Goal: Task Accomplishment & Management: Use online tool/utility

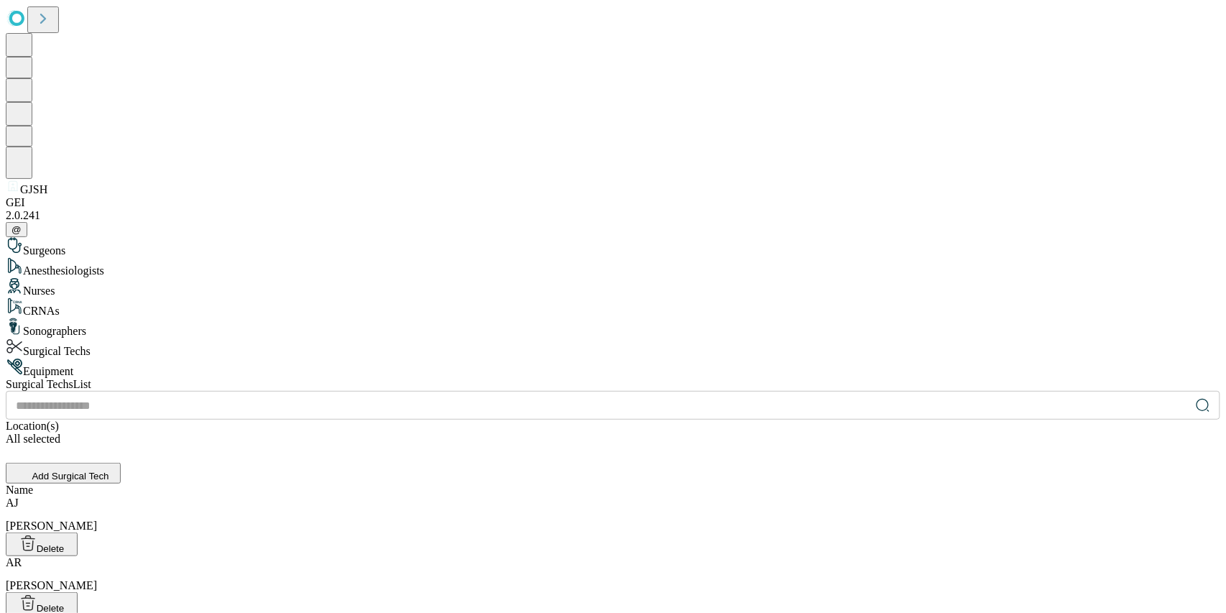
drag, startPoint x: 0, startPoint y: 0, endPoint x: 20, endPoint y: 496, distance: 496.1
click at [20, 195] on span "GJSH" at bounding box center [33, 189] width 27 height 12
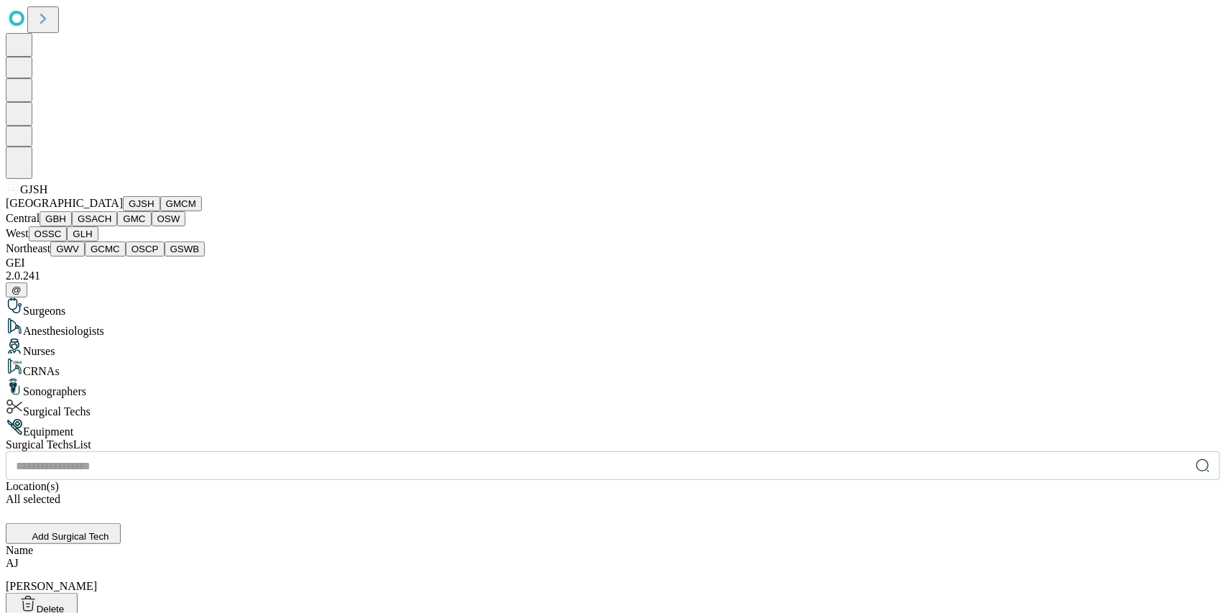
click at [128, 211] on button "GJSH" at bounding box center [141, 203] width 37 height 15
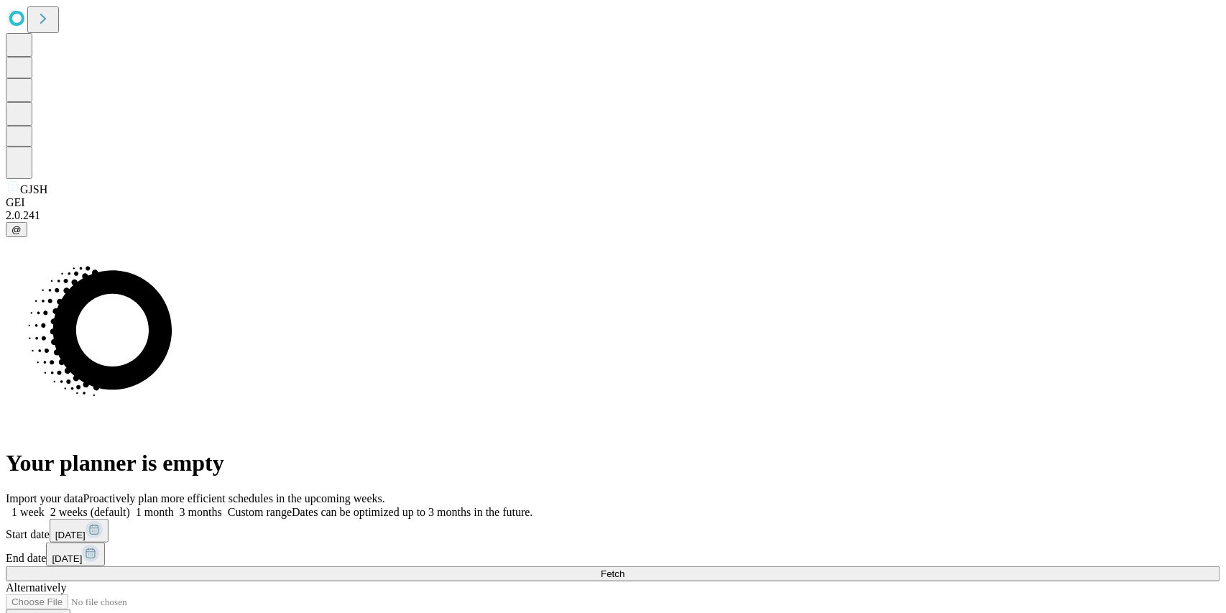
click at [903, 566] on button "Fetch" at bounding box center [613, 573] width 1214 height 15
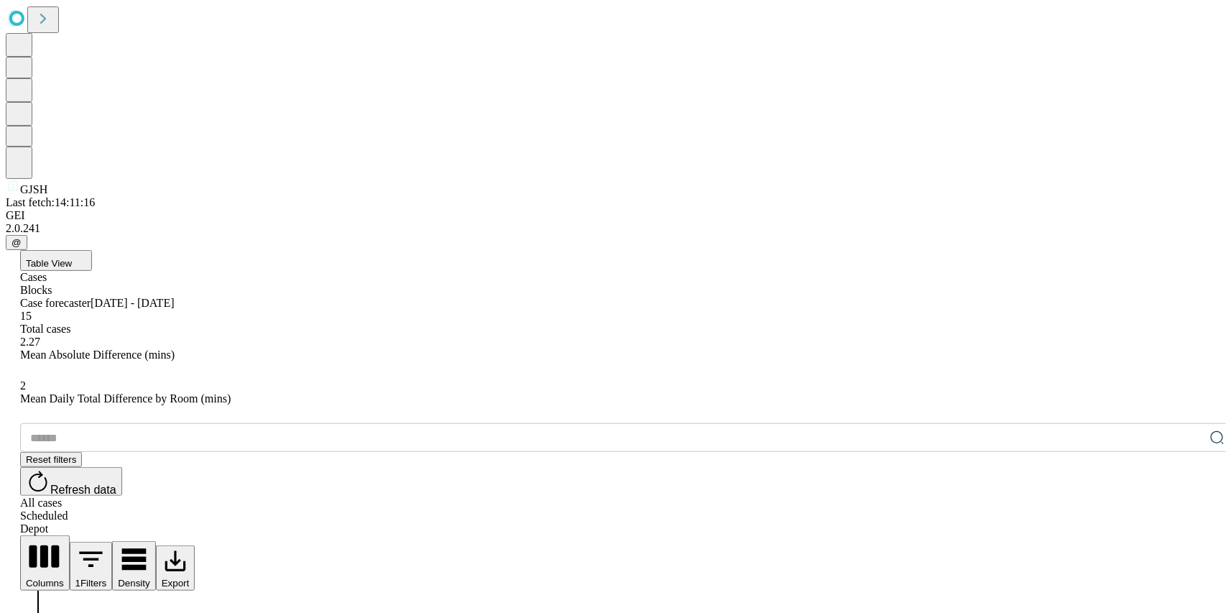
click at [1190, 522] on div "Depot" at bounding box center [627, 528] width 1214 height 13
click at [1138, 509] on div "Scheduled" at bounding box center [627, 515] width 1214 height 13
click at [1073, 496] on div "All cases" at bounding box center [627, 502] width 1214 height 13
click at [116, 483] on span "Refresh data" at bounding box center [83, 489] width 66 height 12
click at [1191, 522] on div "Depot" at bounding box center [627, 528] width 1214 height 13
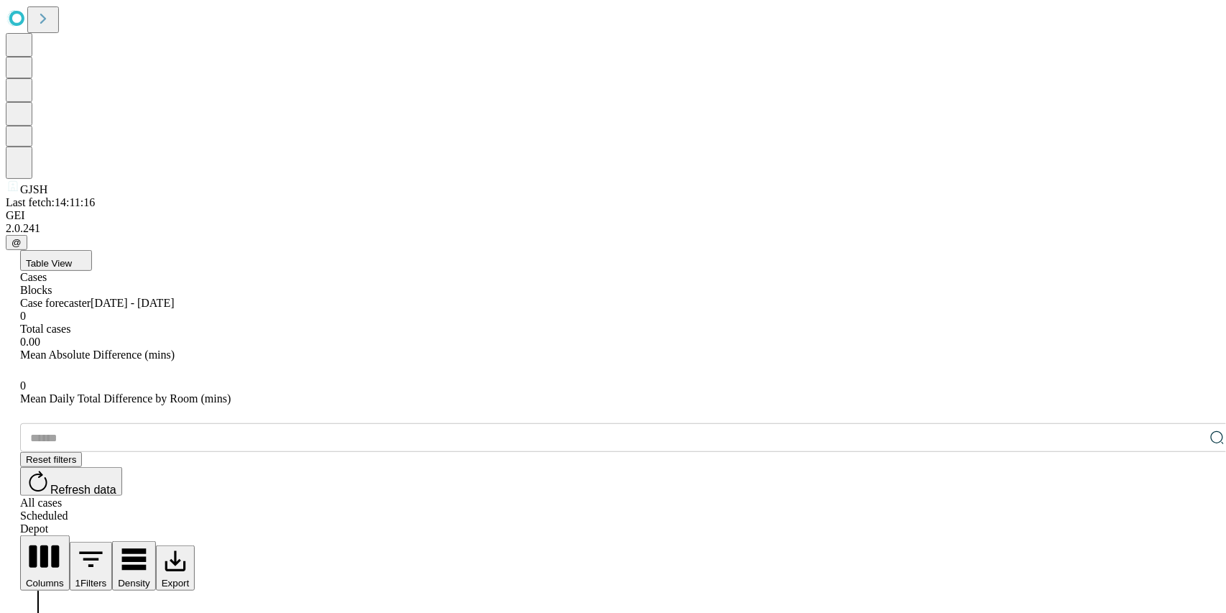
click at [122, 467] on button "Refresh data" at bounding box center [71, 481] width 102 height 29
click at [116, 483] on span "Refresh data" at bounding box center [83, 489] width 66 height 12
click at [1062, 496] on div "All cases" at bounding box center [627, 502] width 1214 height 13
click at [165, 423] on input "text" at bounding box center [612, 437] width 1184 height 29
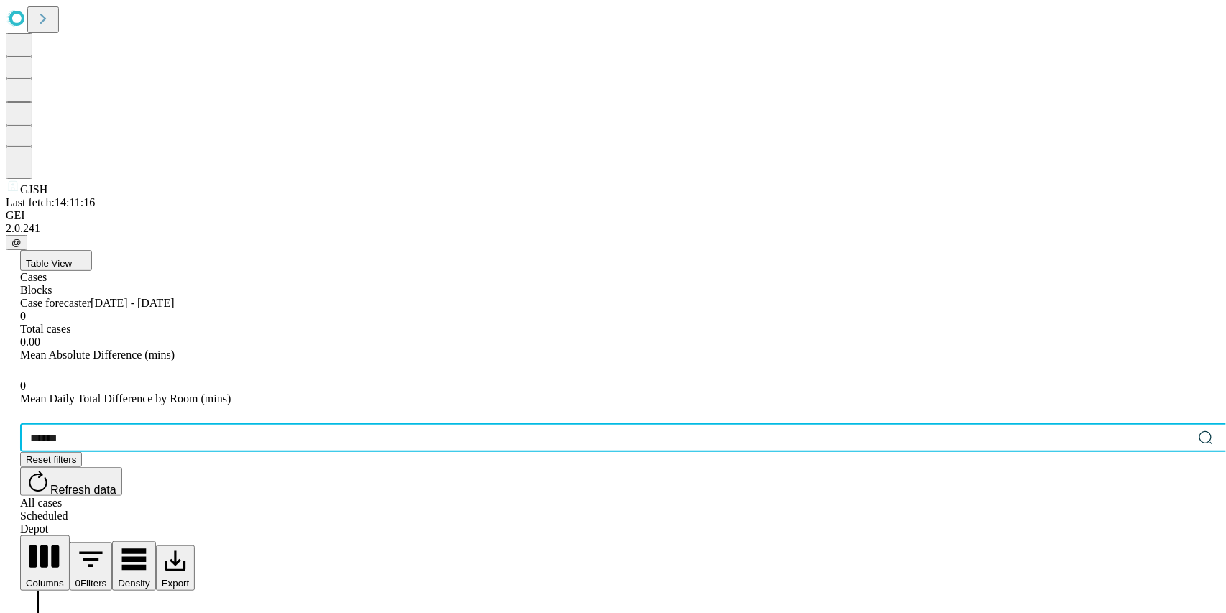
type input "*******"
drag, startPoint x: 96, startPoint y: 213, endPoint x: 47, endPoint y: 213, distance: 48.9
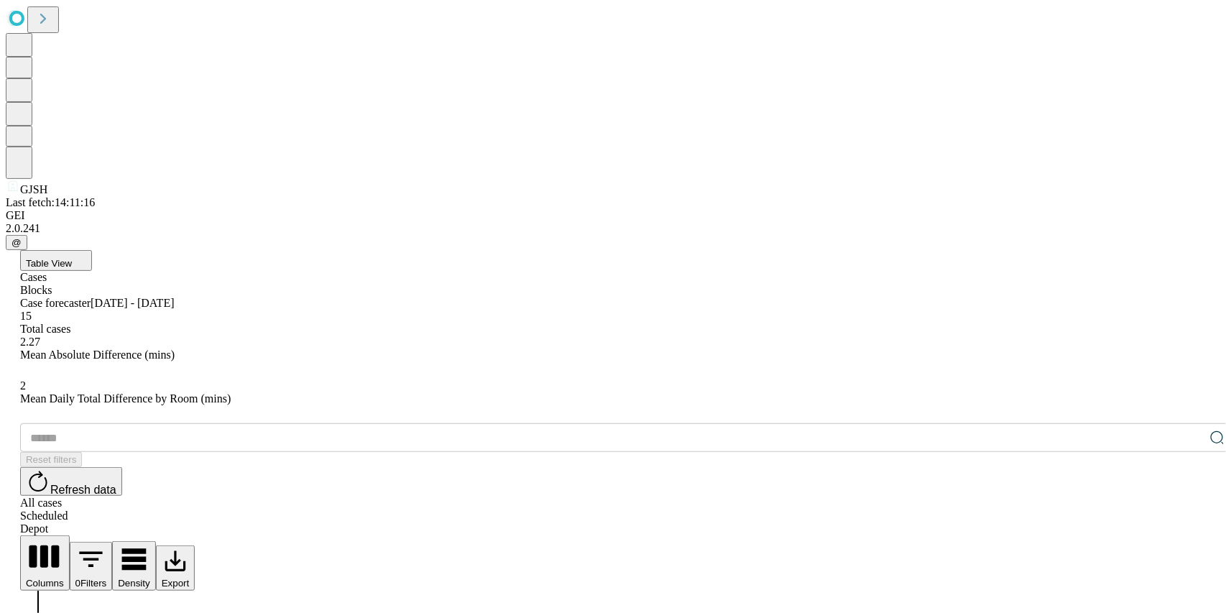
click at [1134, 509] on div "Scheduled" at bounding box center [627, 515] width 1214 height 13
click at [1196, 522] on div "Depot" at bounding box center [627, 528] width 1214 height 13
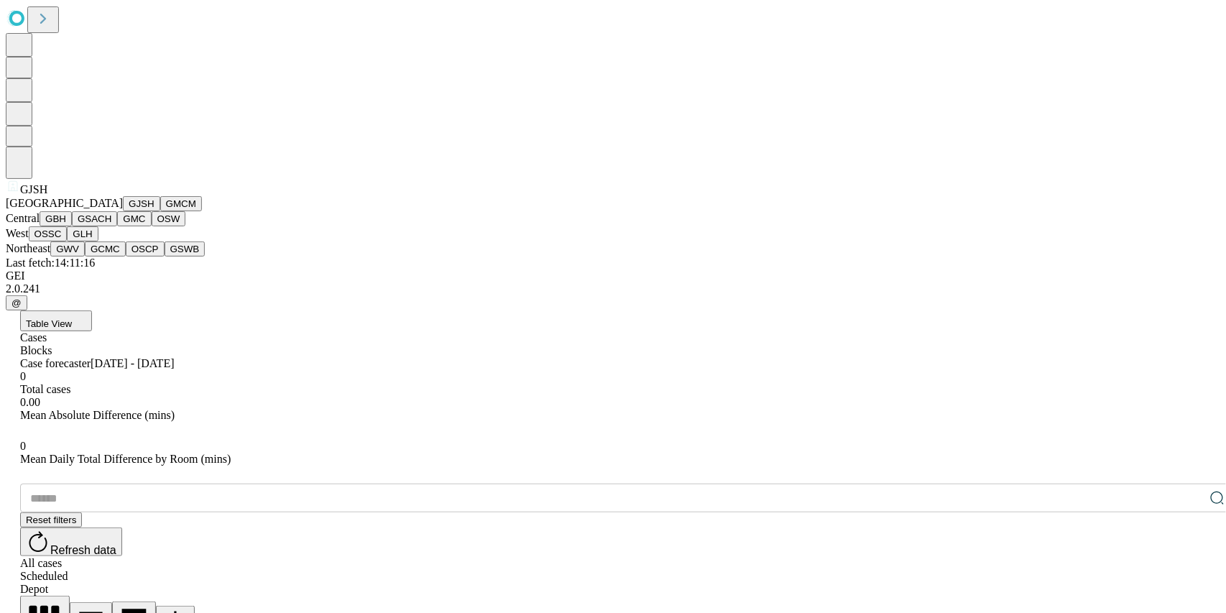
click at [33, 195] on span "GJSH" at bounding box center [33, 189] width 27 height 12
click at [160, 211] on button "GMCM" at bounding box center [181, 203] width 42 height 15
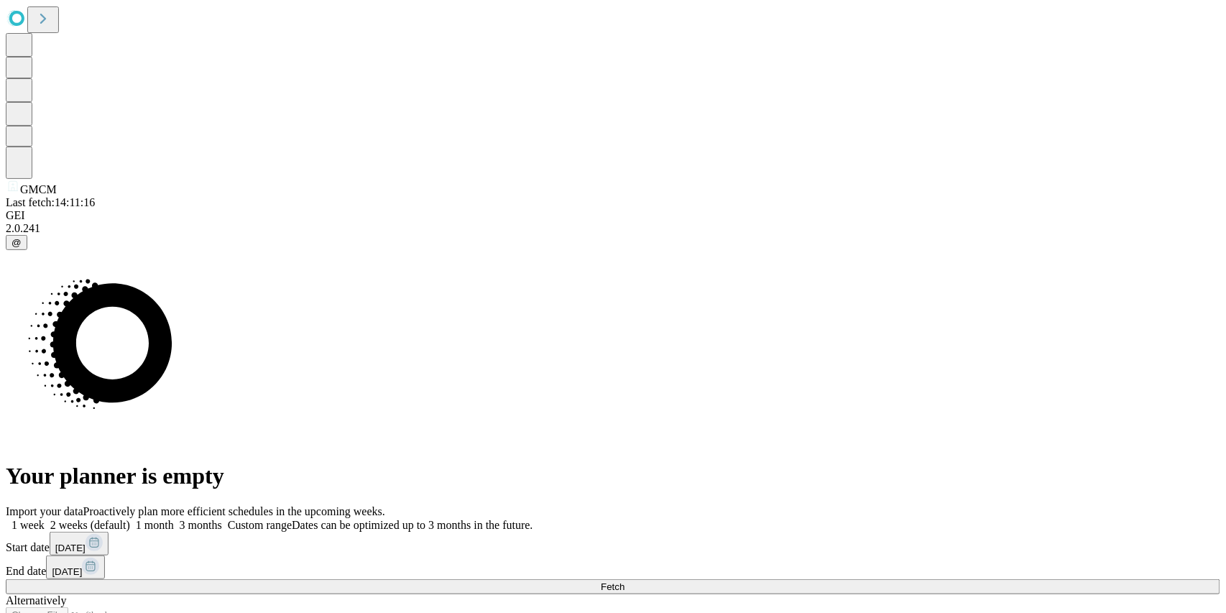
click at [174, 519] on span at bounding box center [174, 525] width 0 height 12
click at [897, 579] on button "Fetch" at bounding box center [613, 586] width 1214 height 15
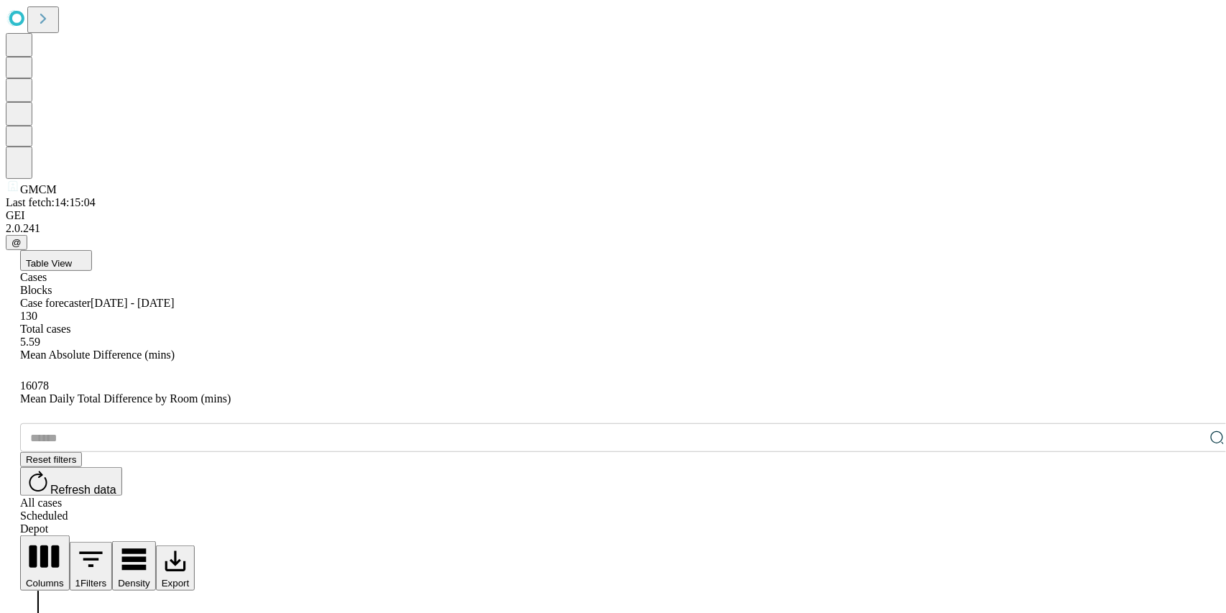
click at [1190, 522] on div "Depot" at bounding box center [627, 528] width 1214 height 13
click at [122, 467] on button "Refresh data" at bounding box center [71, 481] width 102 height 29
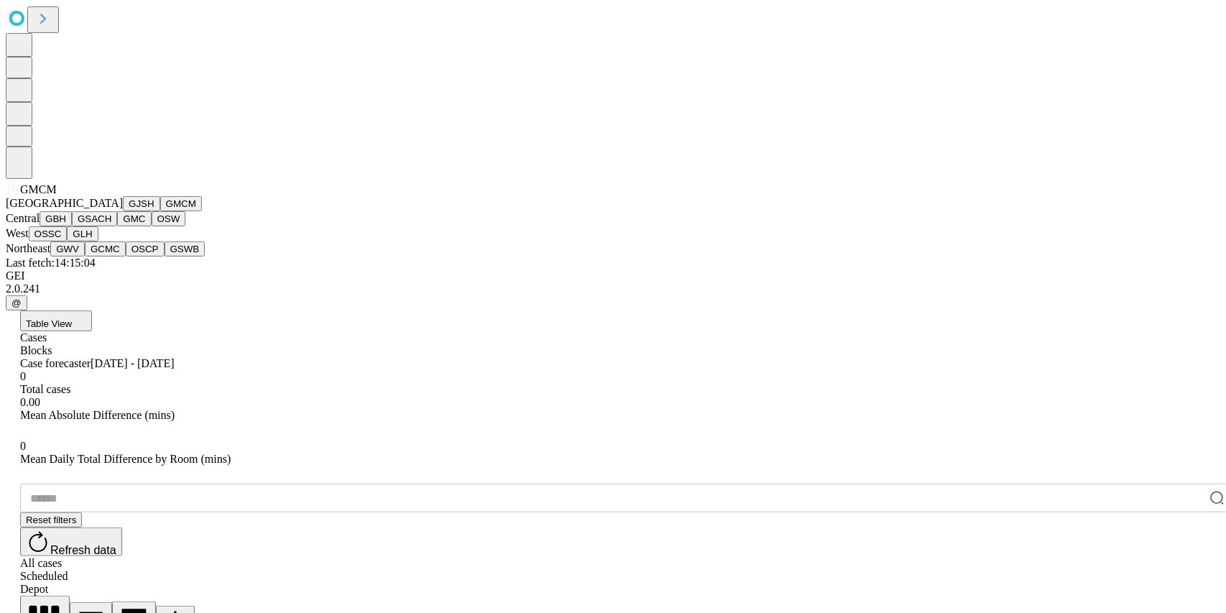
click at [123, 211] on button "GJSH" at bounding box center [141, 203] width 37 height 15
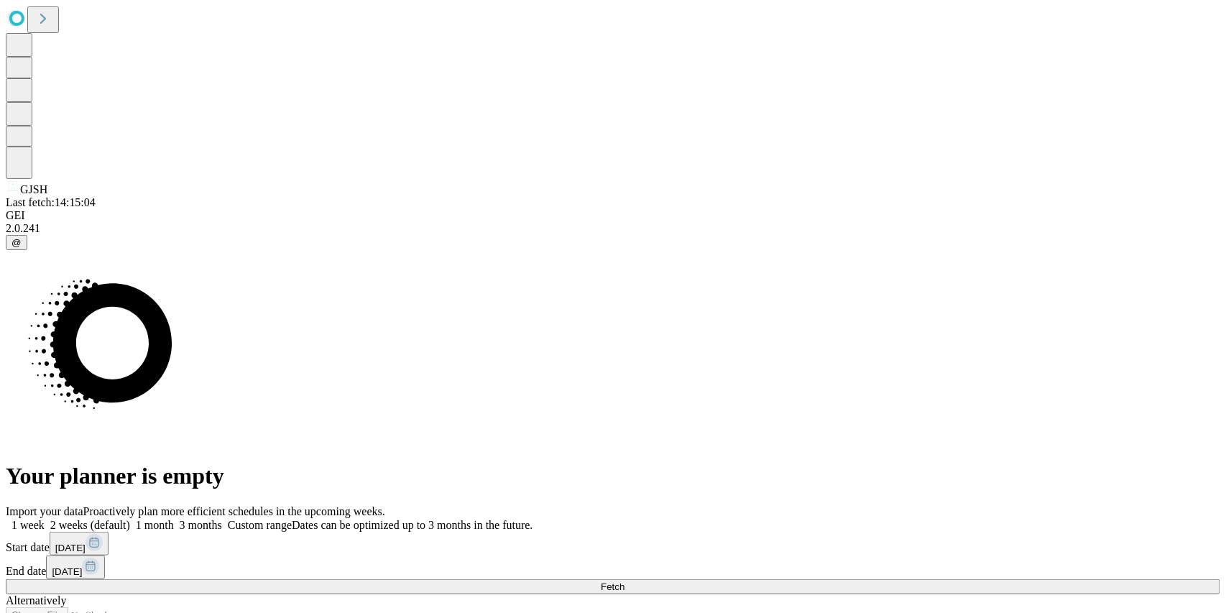
click at [174, 519] on span at bounding box center [174, 525] width 0 height 12
click at [905, 505] on div "Import your data Proactively plan more efficient schedules in the upcoming week…" at bounding box center [613, 577] width 1214 height 145
click at [900, 579] on button "Fetch" at bounding box center [613, 586] width 1214 height 15
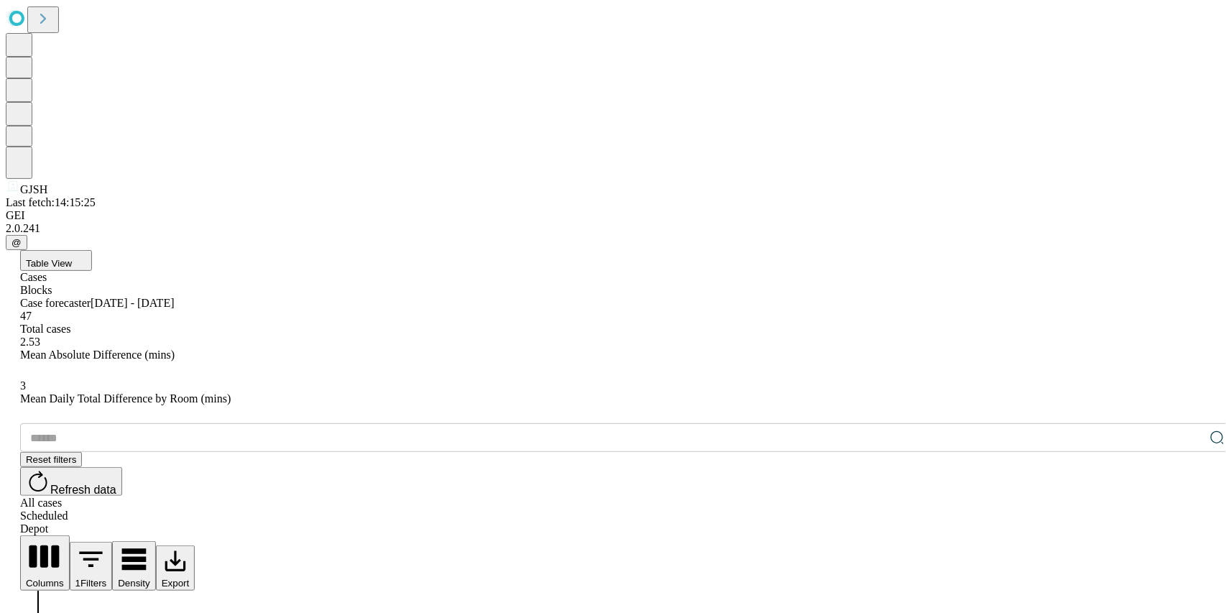
click at [1182, 522] on div "Depot" at bounding box center [627, 528] width 1214 height 13
click at [116, 483] on span "Refresh data" at bounding box center [83, 489] width 66 height 12
click at [107, 544] on icon "Show filters" at bounding box center [91, 560] width 32 height 32
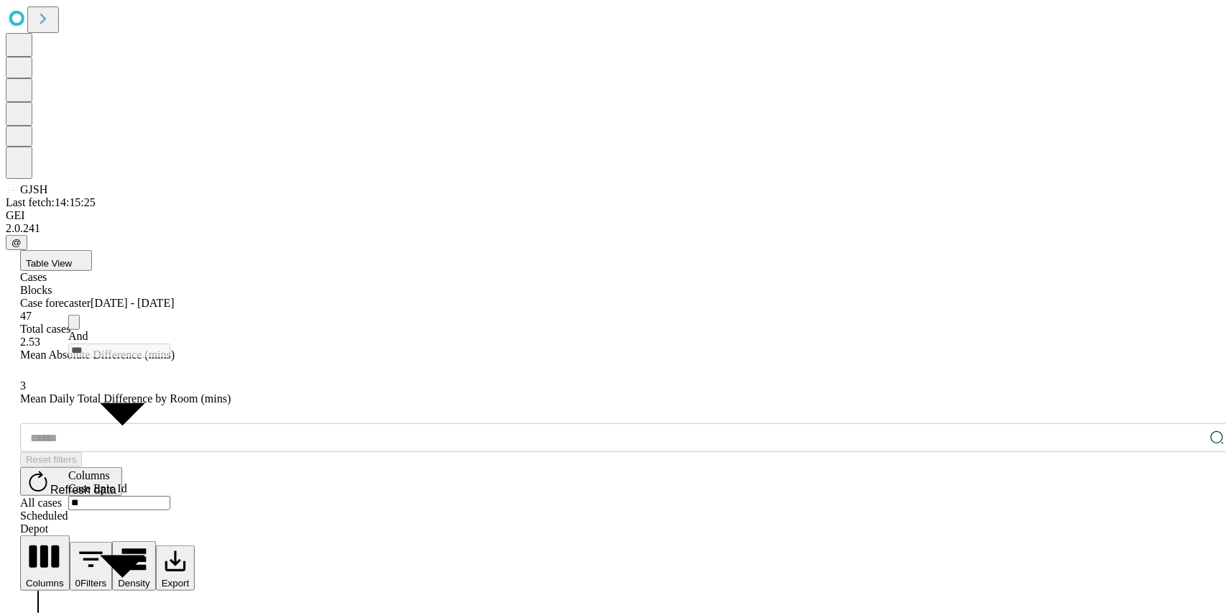
click at [139, 423] on input "text" at bounding box center [612, 437] width 1184 height 29
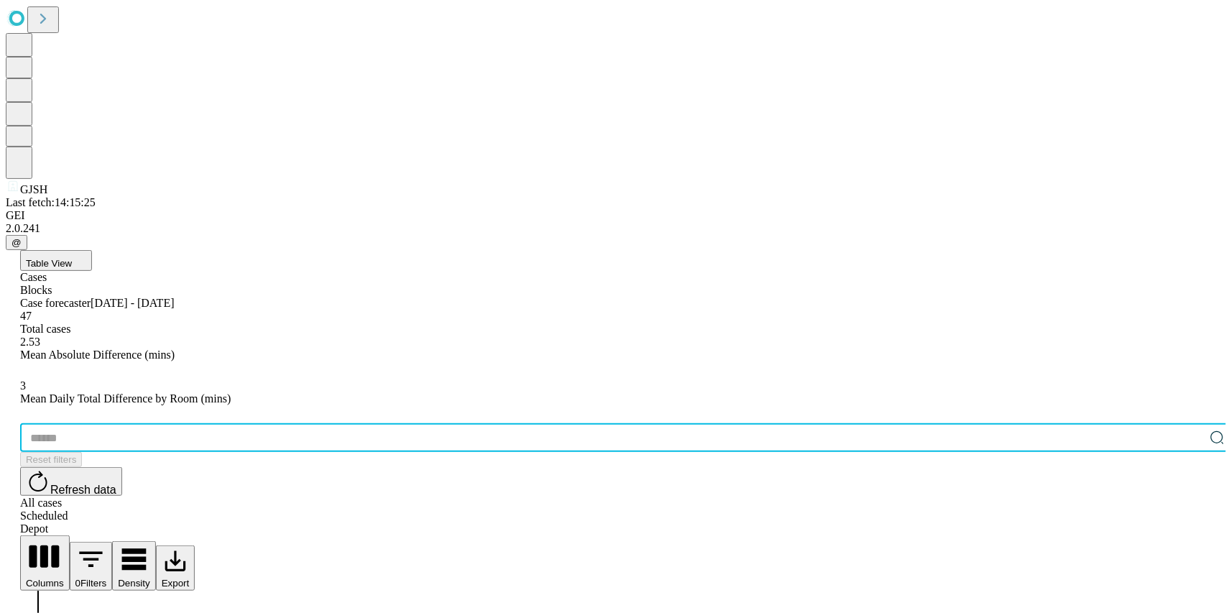
click at [116, 483] on span "Refresh data" at bounding box center [83, 489] width 66 height 12
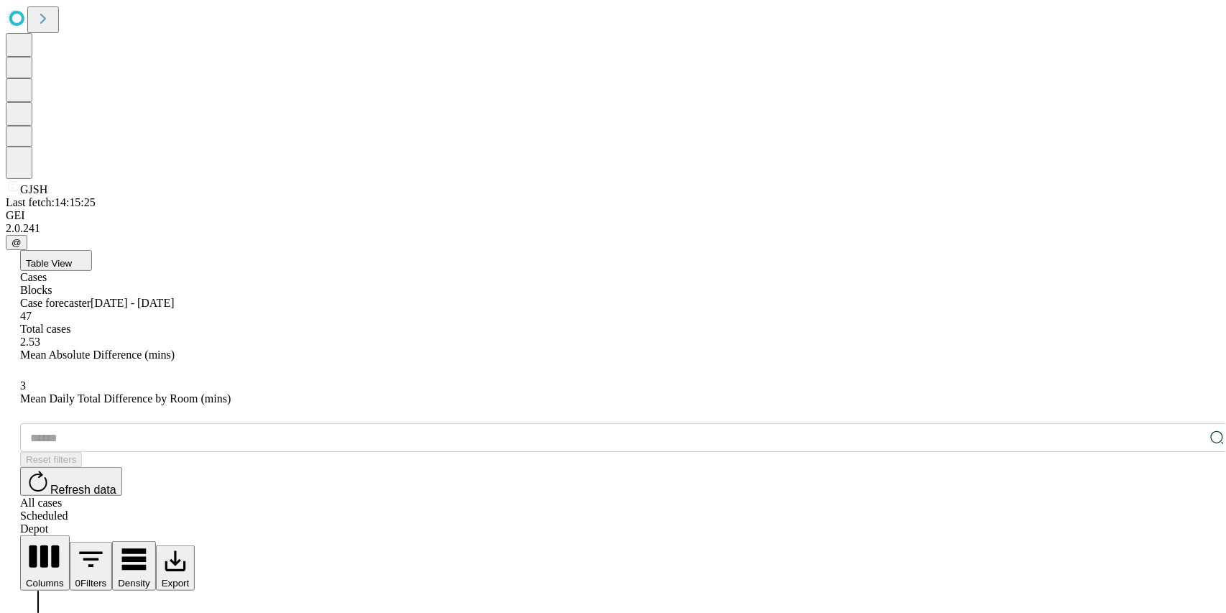
click at [1070, 496] on div "All cases" at bounding box center [627, 502] width 1214 height 13
click at [1127, 509] on div "Scheduled" at bounding box center [627, 515] width 1214 height 13
click at [1197, 522] on div "Depot" at bounding box center [627, 528] width 1214 height 13
click at [113, 542] on button "1 Filters" at bounding box center [91, 566] width 43 height 49
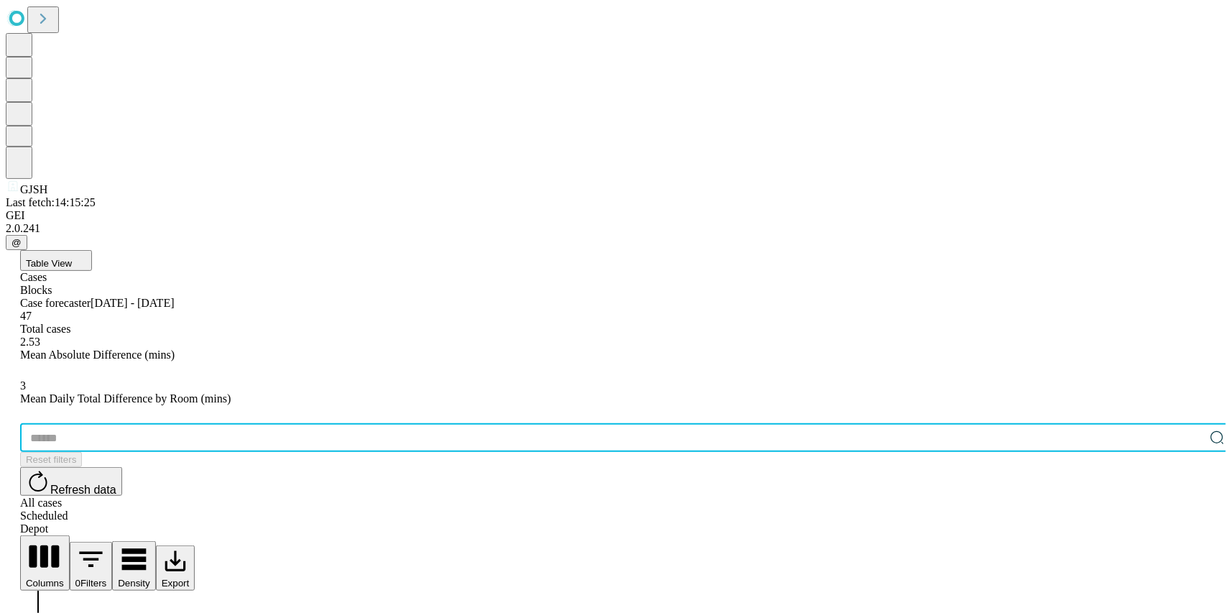
click at [124, 423] on input "text" at bounding box center [612, 437] width 1184 height 29
type input "*******"
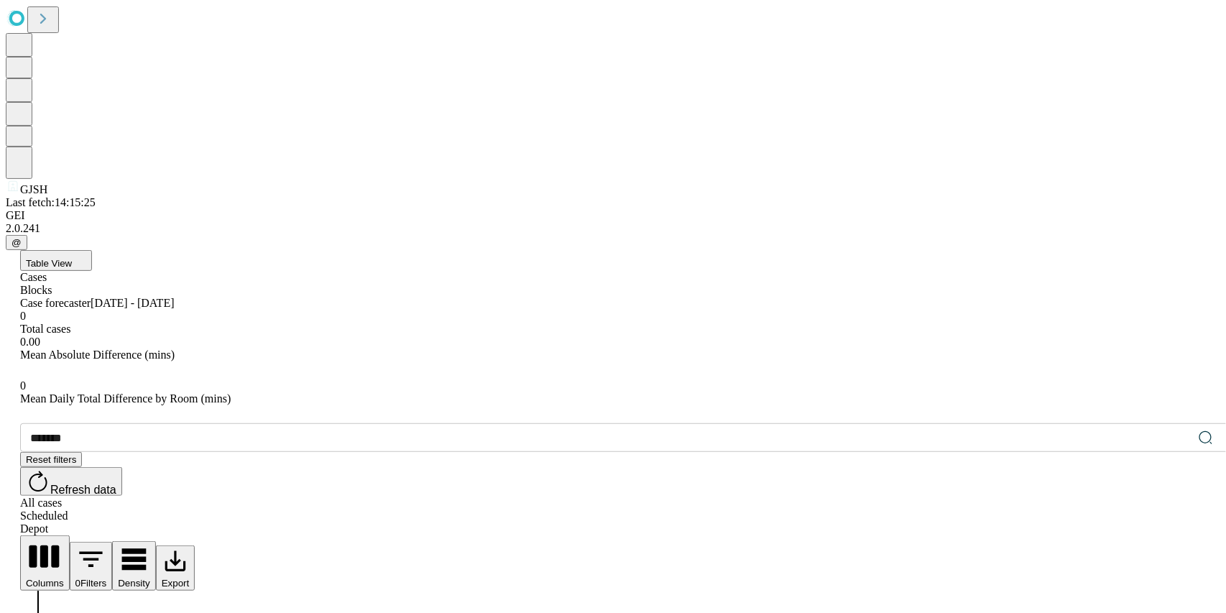
click at [1052, 496] on div "All cases" at bounding box center [627, 502] width 1214 height 13
click at [1132, 509] on div "Scheduled" at bounding box center [627, 515] width 1214 height 13
click at [1190, 522] on div "Depot" at bounding box center [627, 528] width 1214 height 13
click at [1128, 509] on div "Scheduled" at bounding box center [627, 515] width 1214 height 13
click at [1170, 522] on div "Depot" at bounding box center [627, 528] width 1214 height 13
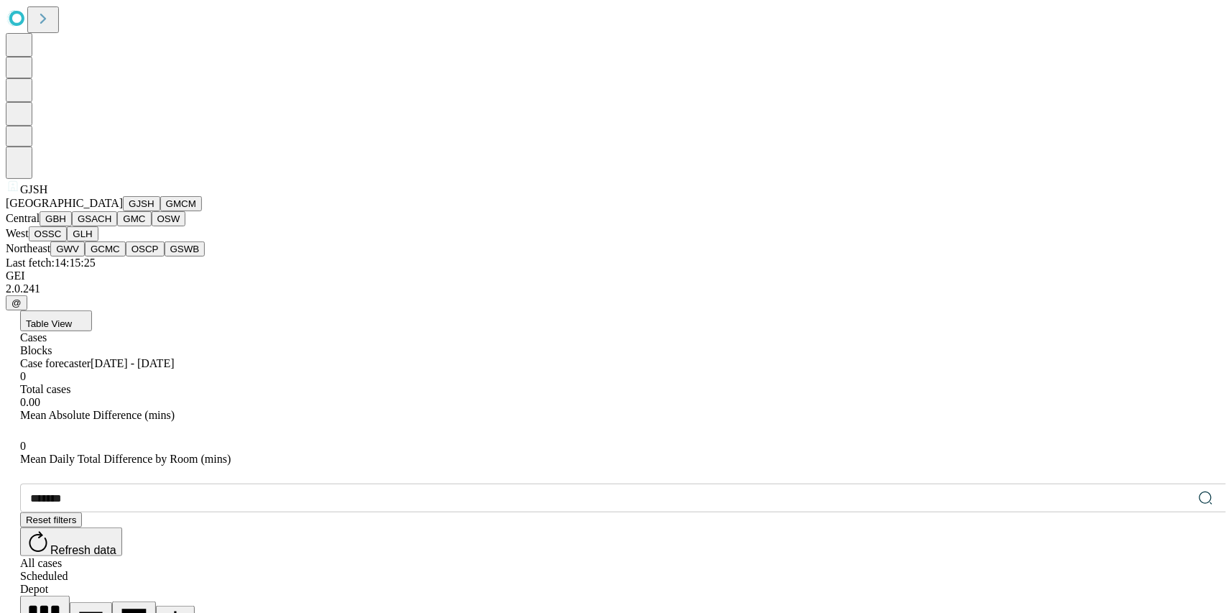
click at [160, 211] on button "GMCM" at bounding box center [181, 203] width 42 height 15
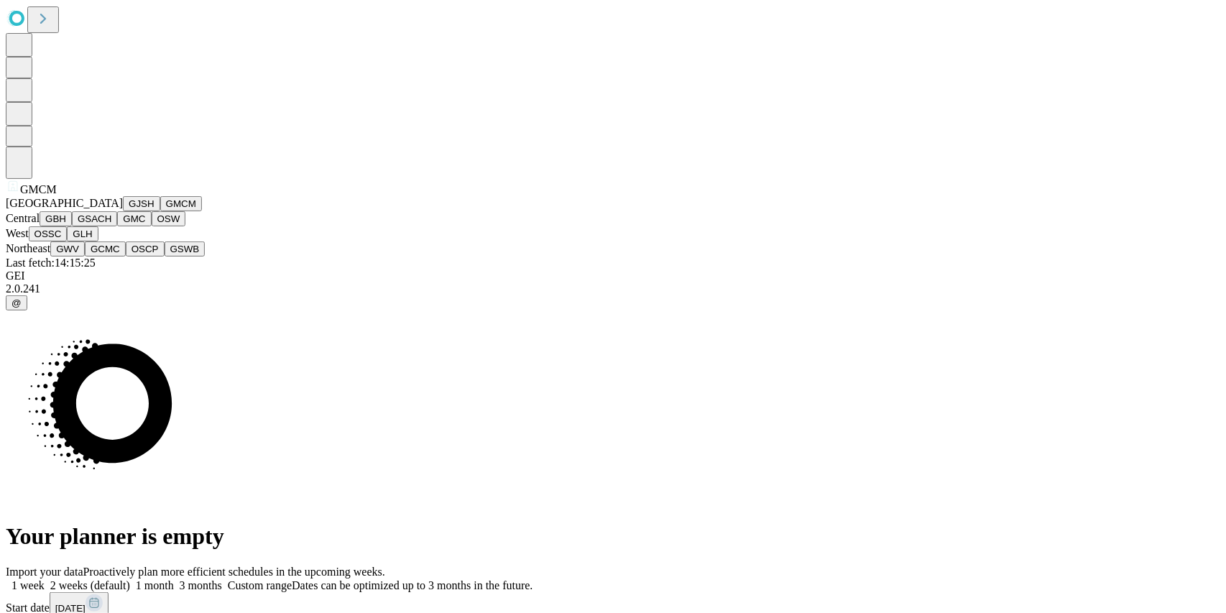
click at [123, 211] on button "GJSH" at bounding box center [141, 203] width 37 height 15
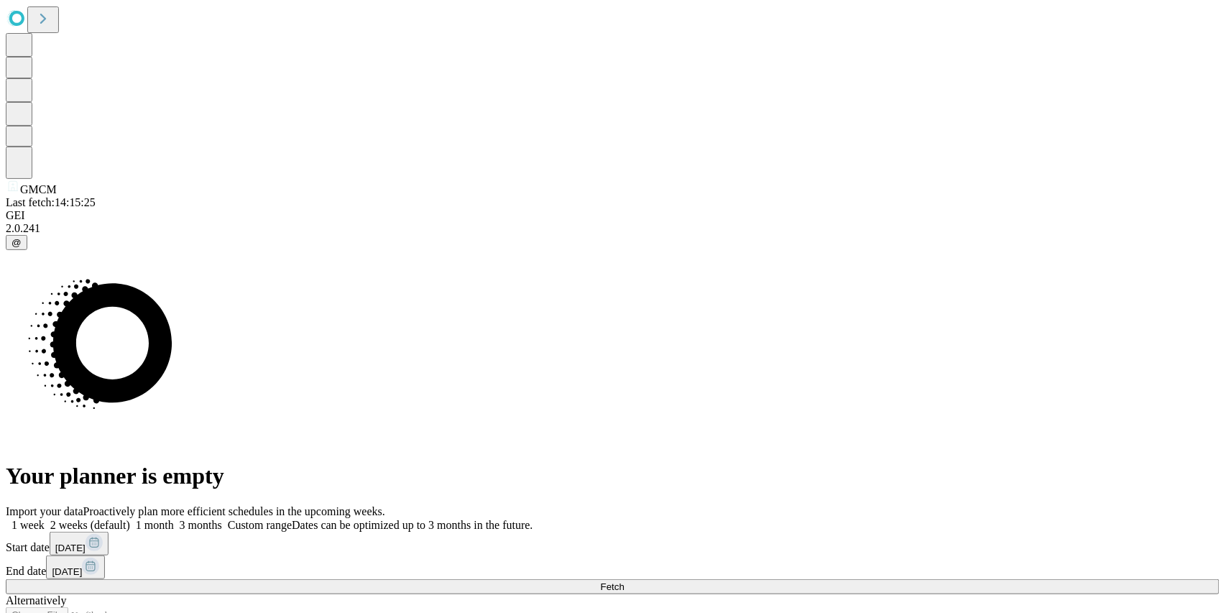
click at [174, 519] on span at bounding box center [174, 525] width 0 height 12
click at [921, 579] on button "Fetch" at bounding box center [613, 586] width 1214 height 15
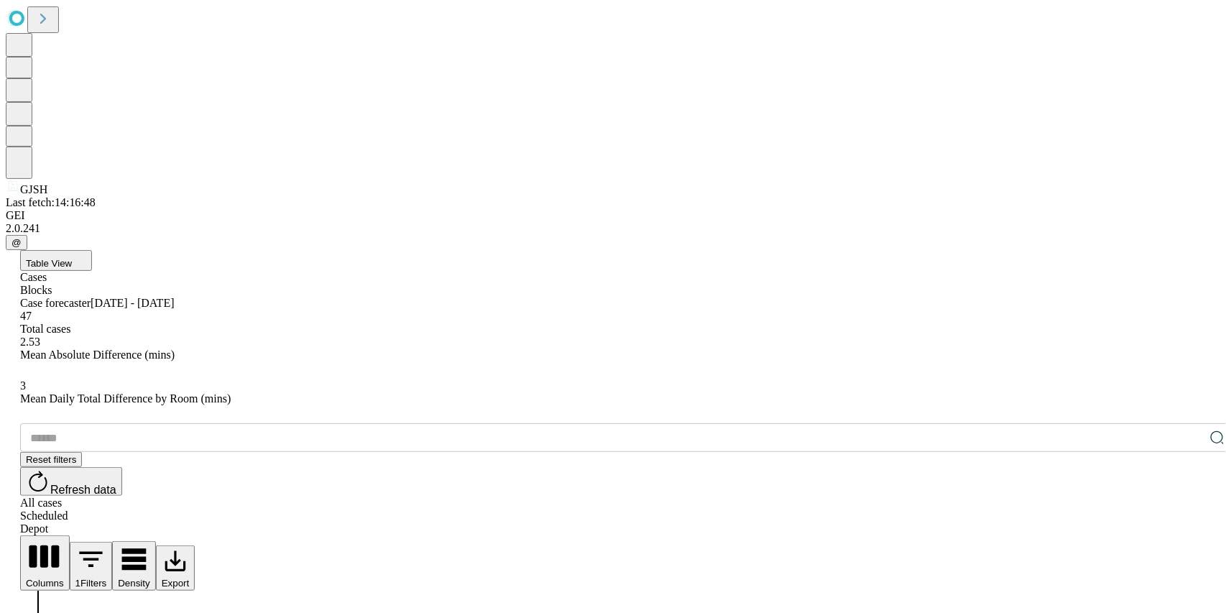
click at [1199, 522] on div "Depot" at bounding box center [627, 528] width 1214 height 13
click at [116, 483] on span "Refresh data" at bounding box center [83, 489] width 66 height 12
click at [113, 542] on button "1 Filters" at bounding box center [91, 566] width 43 height 49
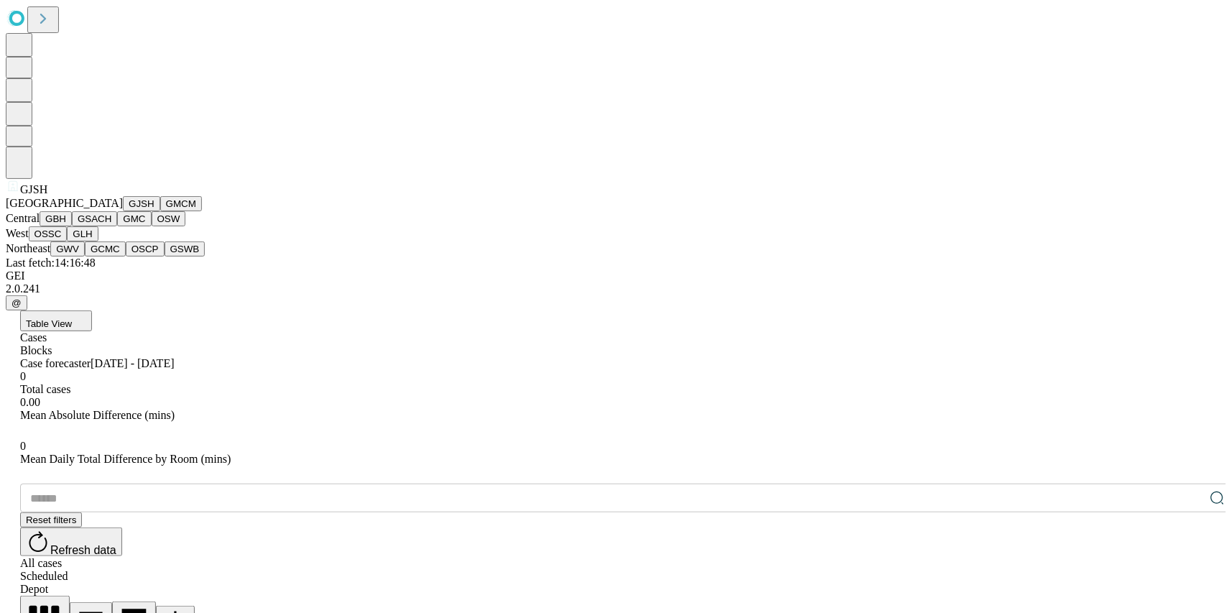
click at [160, 211] on button "GMCM" at bounding box center [181, 203] width 42 height 15
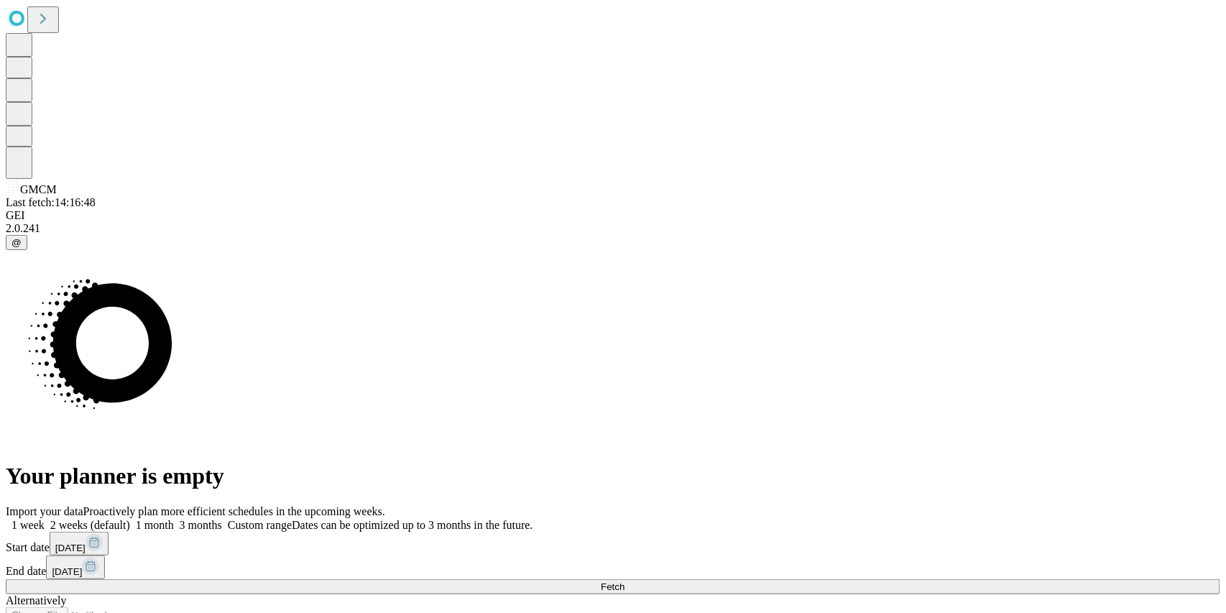
click at [949, 579] on button "Fetch" at bounding box center [613, 586] width 1214 height 15
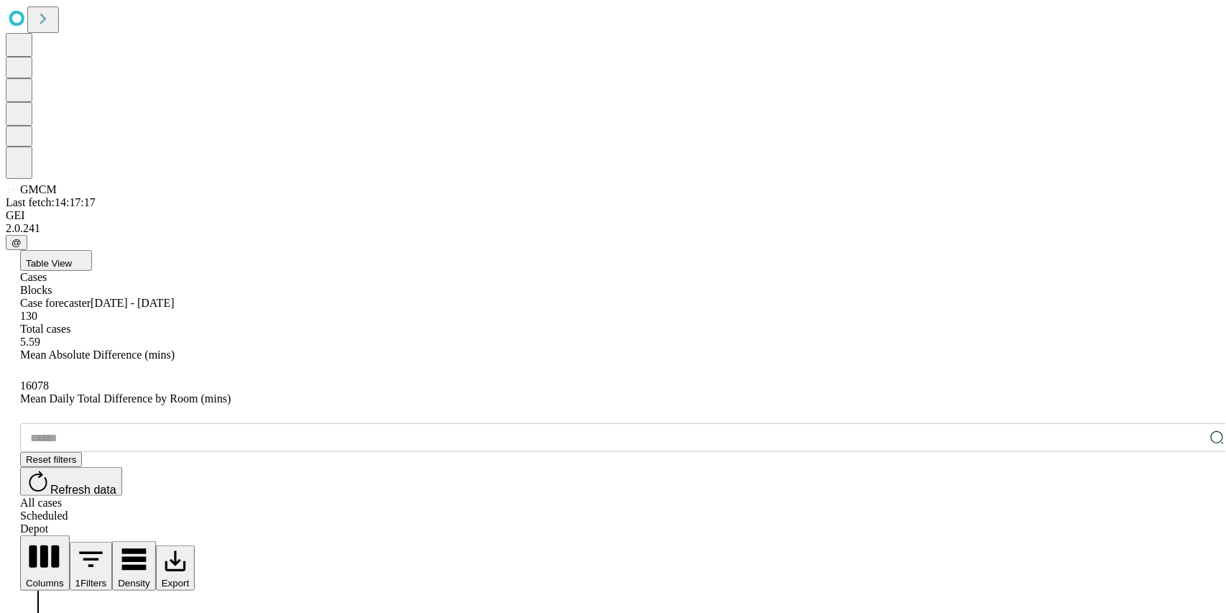
click at [1181, 522] on div "Depot" at bounding box center [627, 528] width 1214 height 13
click at [116, 483] on span "Refresh data" at bounding box center [83, 489] width 66 height 12
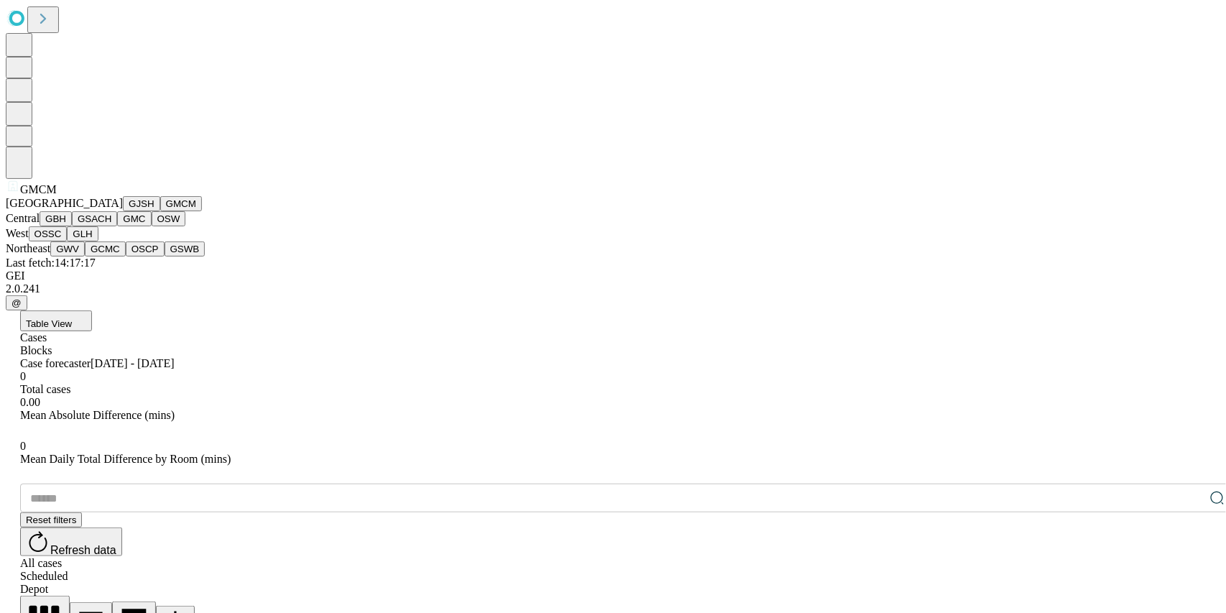
click at [117, 226] on button "GMC" at bounding box center [134, 218] width 34 height 15
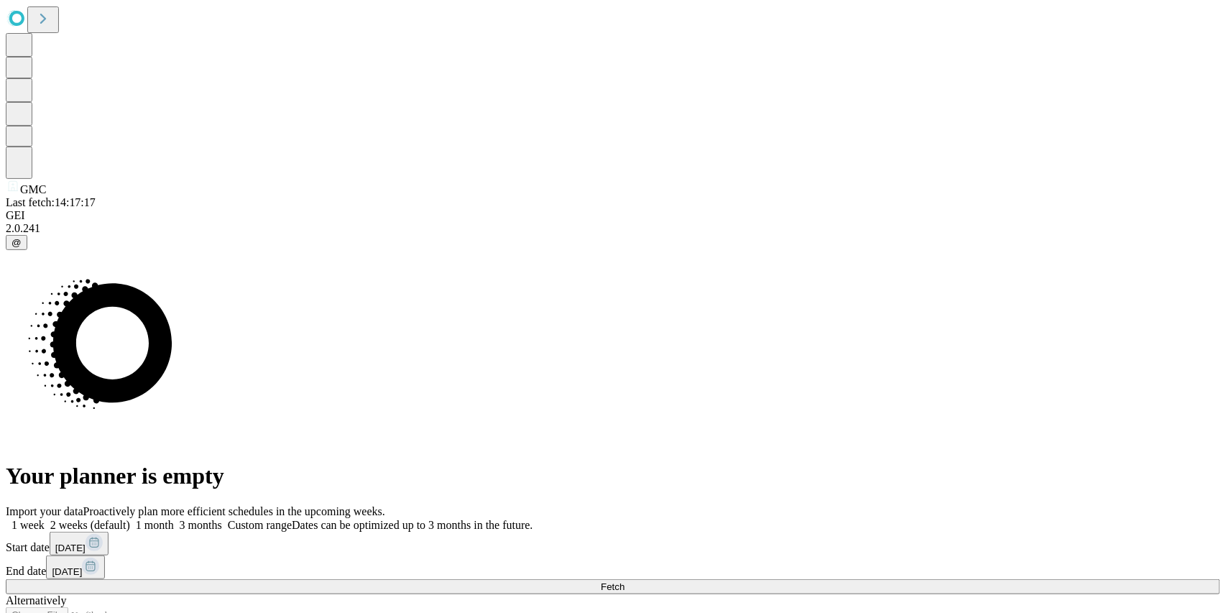
click at [935, 579] on button "Fetch" at bounding box center [613, 586] width 1214 height 15
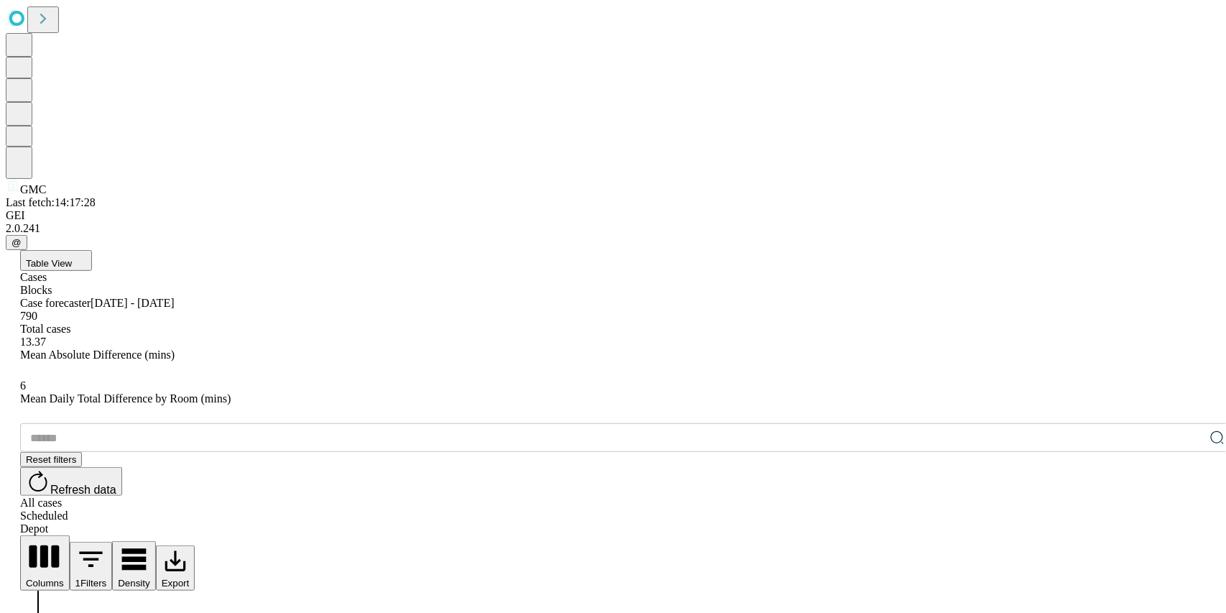
click at [1195, 522] on div "Depot" at bounding box center [627, 528] width 1214 height 13
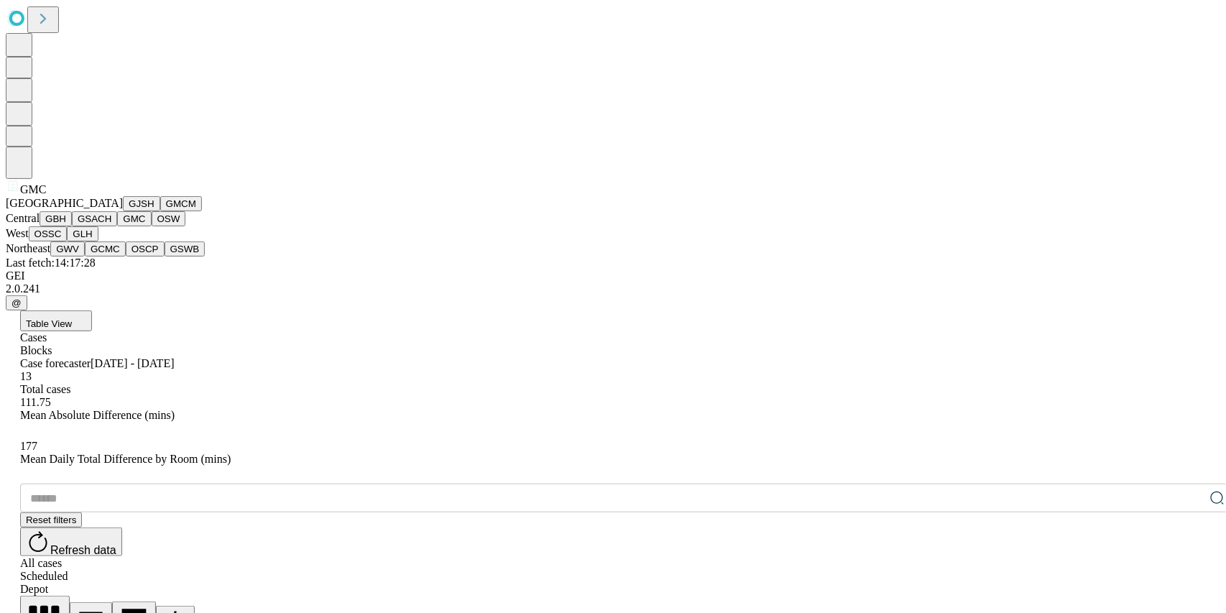
click at [123, 211] on button "GJSH" at bounding box center [141, 203] width 37 height 15
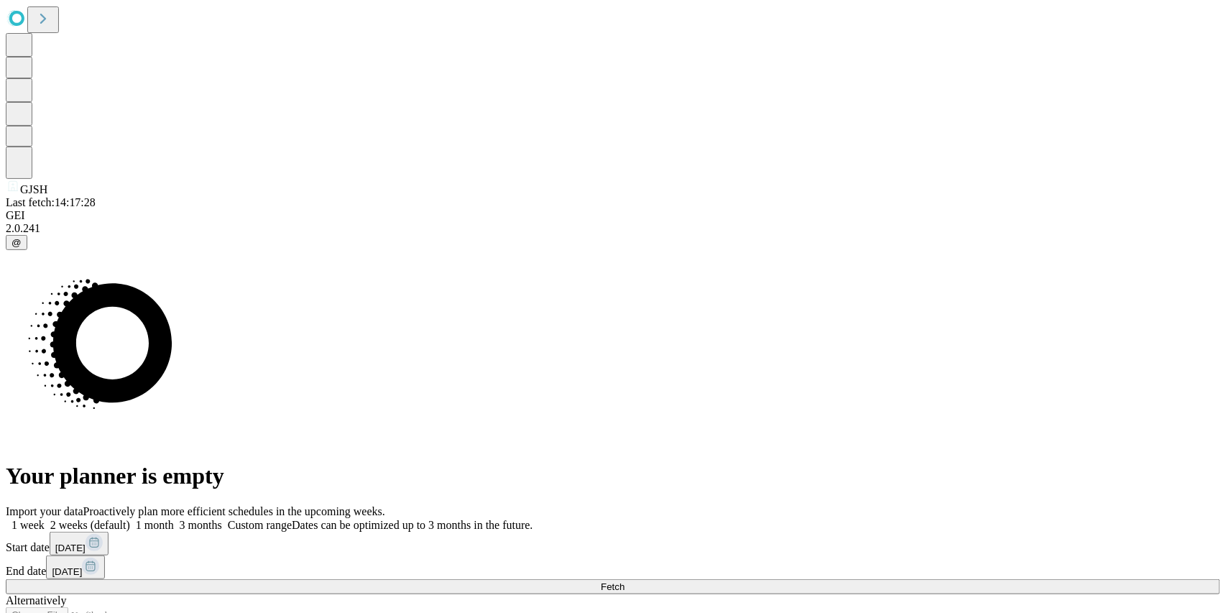
click at [174, 519] on span at bounding box center [174, 525] width 0 height 12
click at [99, 557] on rect at bounding box center [90, 565] width 17 height 17
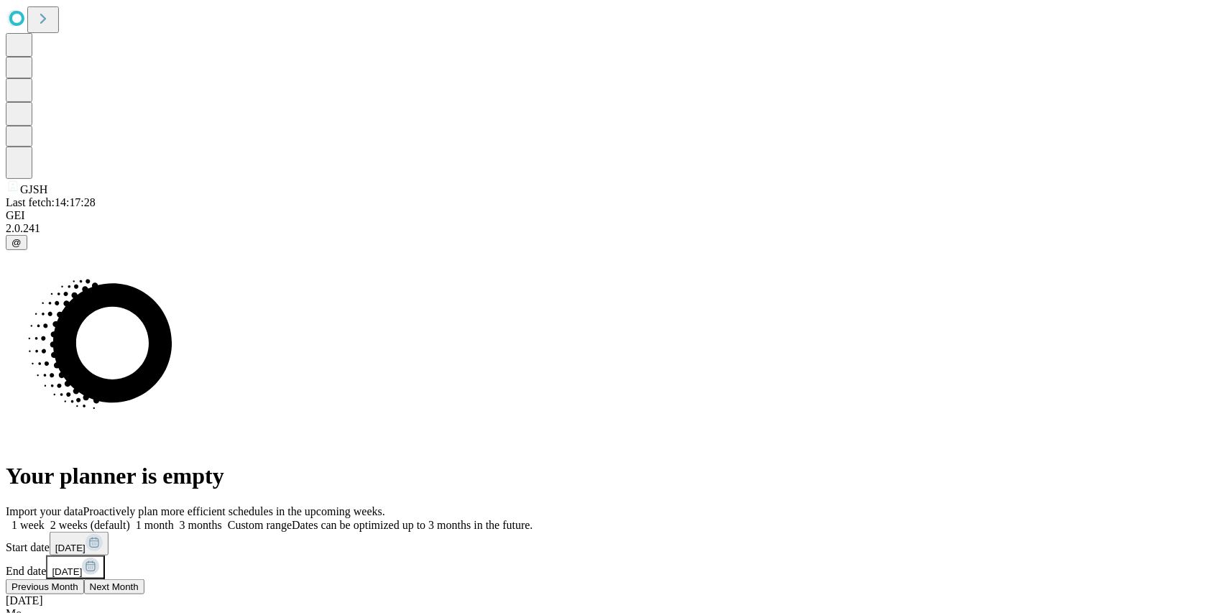
click at [139, 581] on span "Next Month" at bounding box center [114, 586] width 49 height 11
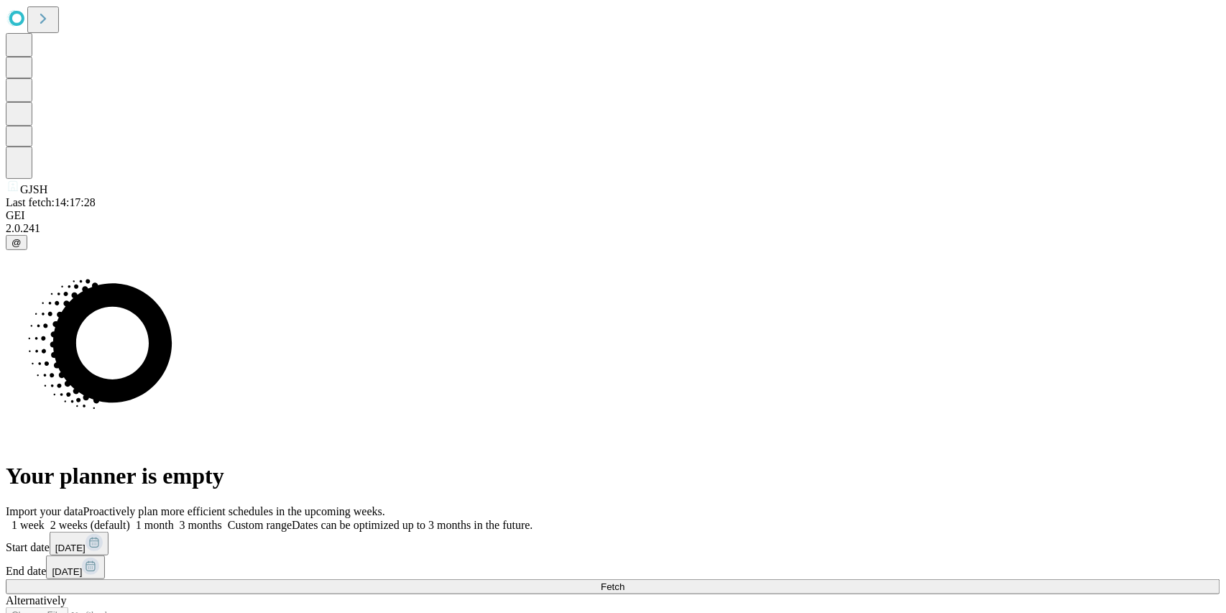
click at [222, 519] on span at bounding box center [222, 525] width 0 height 12
click at [891, 579] on button "Fetch" at bounding box center [613, 586] width 1214 height 15
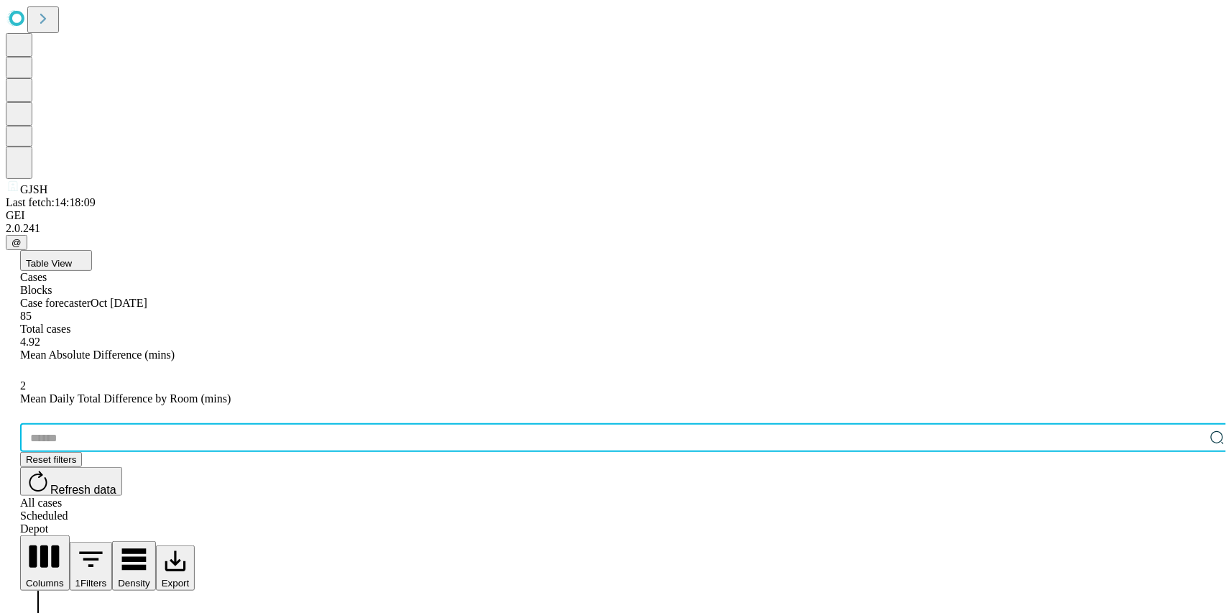
click at [225, 423] on input "text" at bounding box center [612, 437] width 1184 height 29
type input "*"
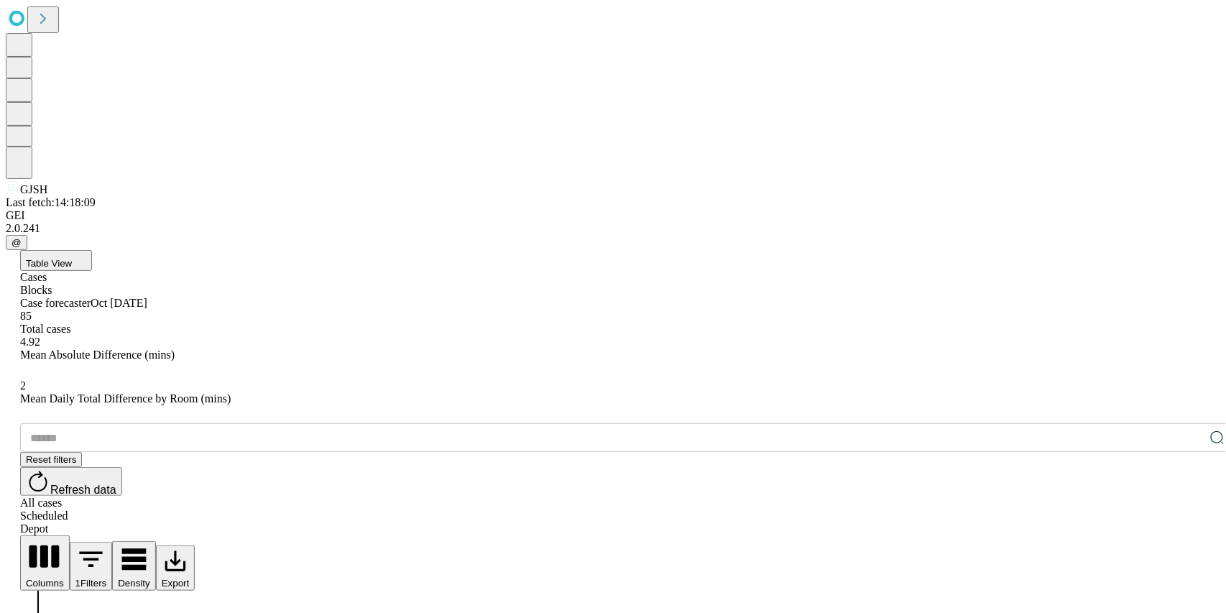
click at [1178, 522] on div "Depot" at bounding box center [627, 528] width 1214 height 13
click at [122, 467] on button "Refresh data" at bounding box center [71, 481] width 102 height 29
click at [107, 544] on icon "Show filters" at bounding box center [91, 560] width 32 height 32
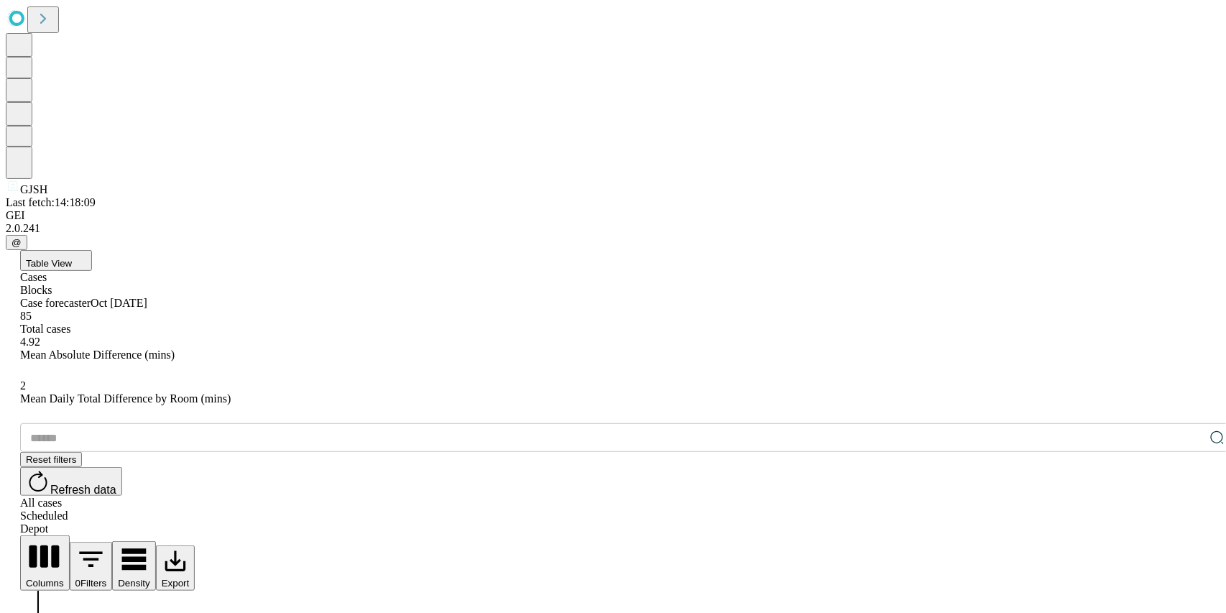
click at [1087, 496] on div "All cases" at bounding box center [627, 502] width 1214 height 13
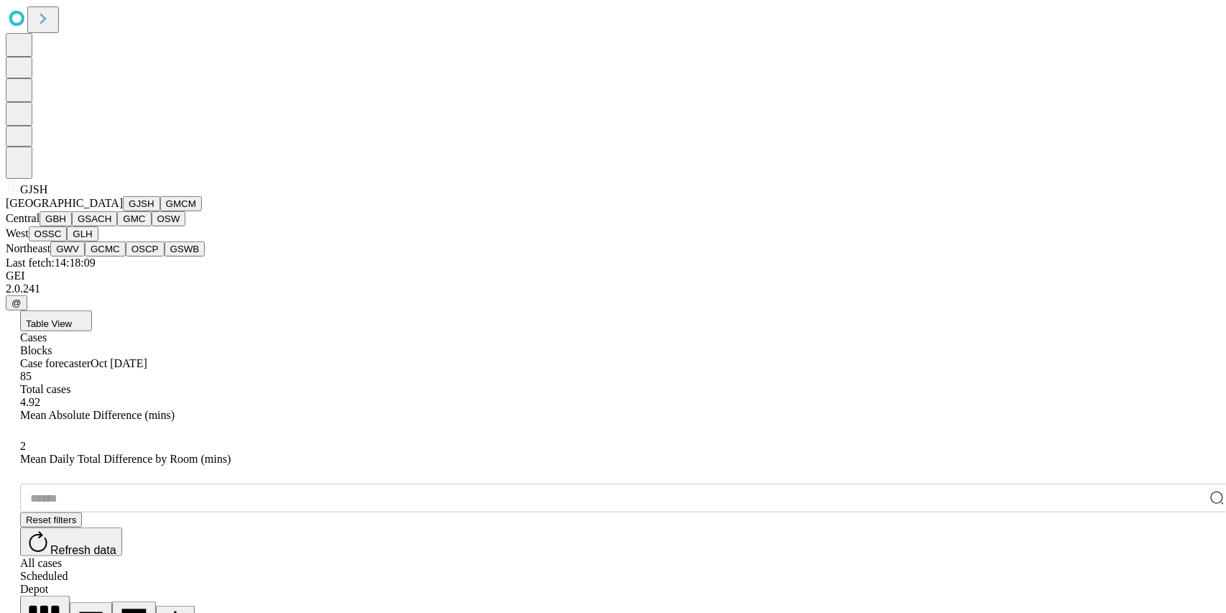
click at [68, 241] on button "OSSC" at bounding box center [48, 233] width 39 height 15
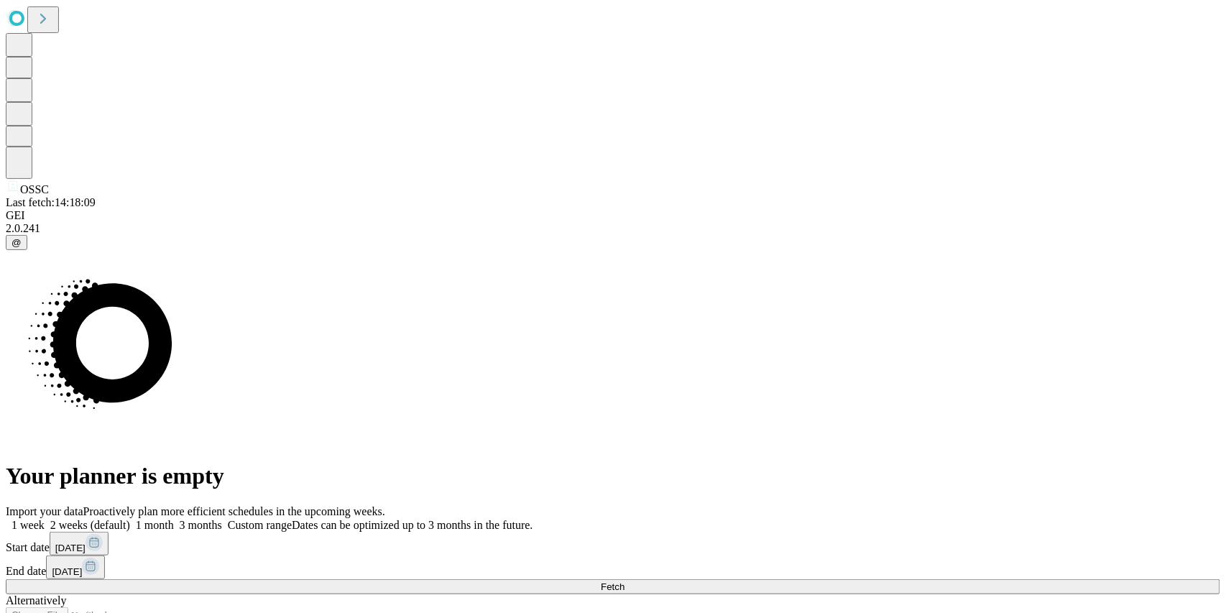
click at [174, 519] on span at bounding box center [174, 525] width 0 height 12
click at [935, 579] on button "Fetch" at bounding box center [613, 586] width 1214 height 15
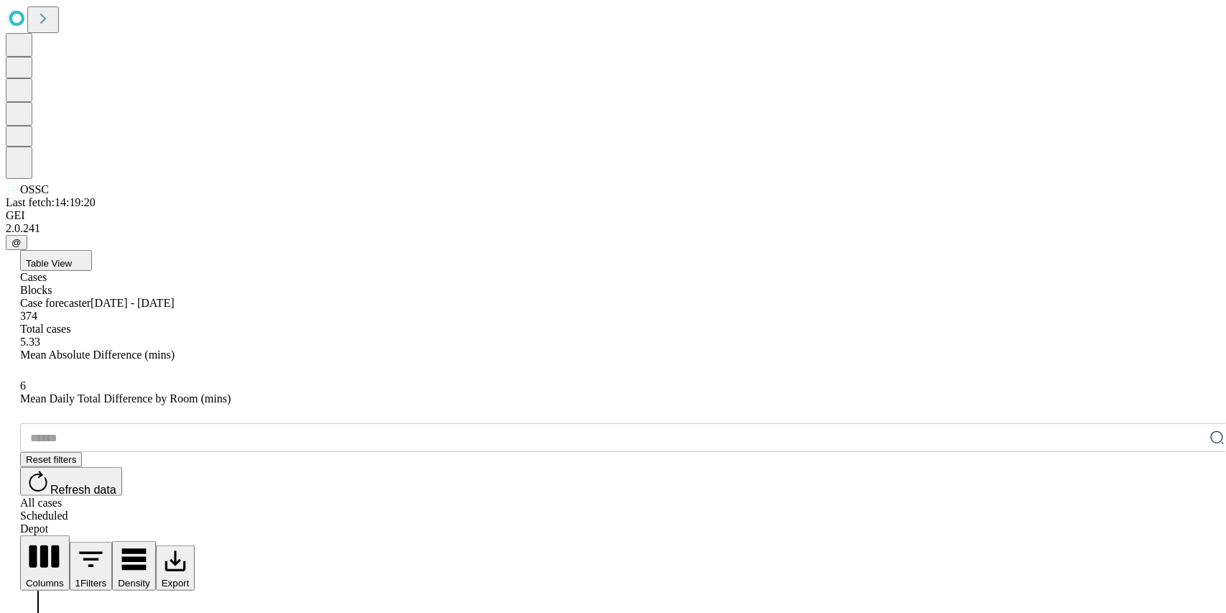
click at [1195, 522] on div "Depot" at bounding box center [627, 528] width 1214 height 13
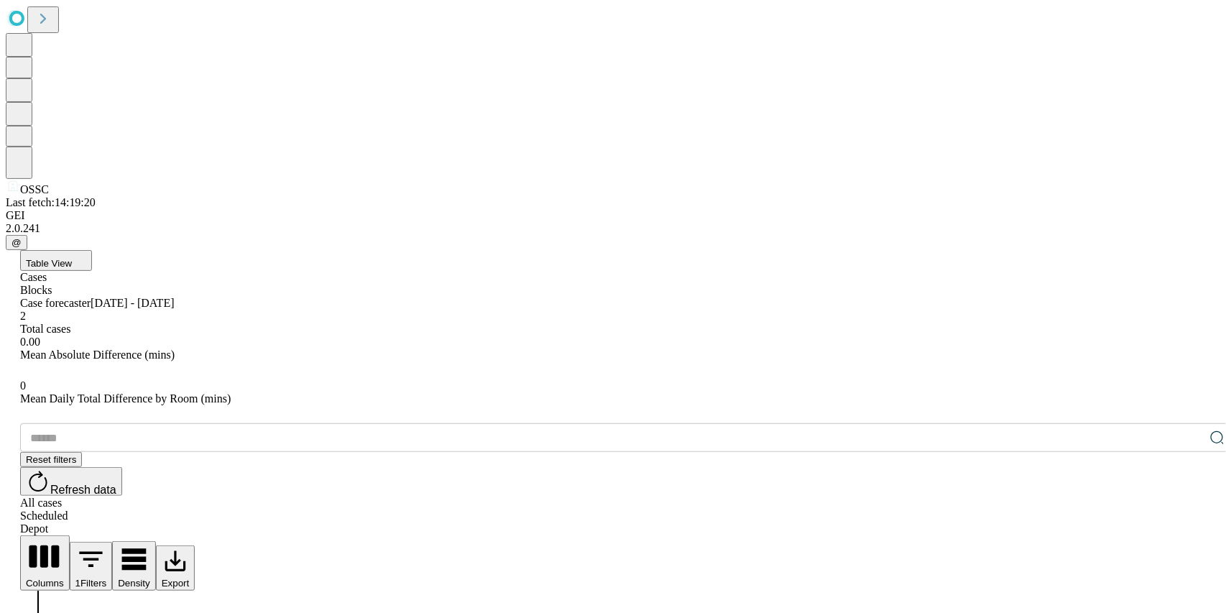
click at [116, 483] on span "Refresh data" at bounding box center [83, 489] width 66 height 12
click at [122, 467] on button "Refresh data" at bounding box center [71, 481] width 102 height 29
click at [116, 483] on span "Refresh data" at bounding box center [83, 489] width 66 height 12
click at [50, 469] on icon at bounding box center [38, 481] width 24 height 24
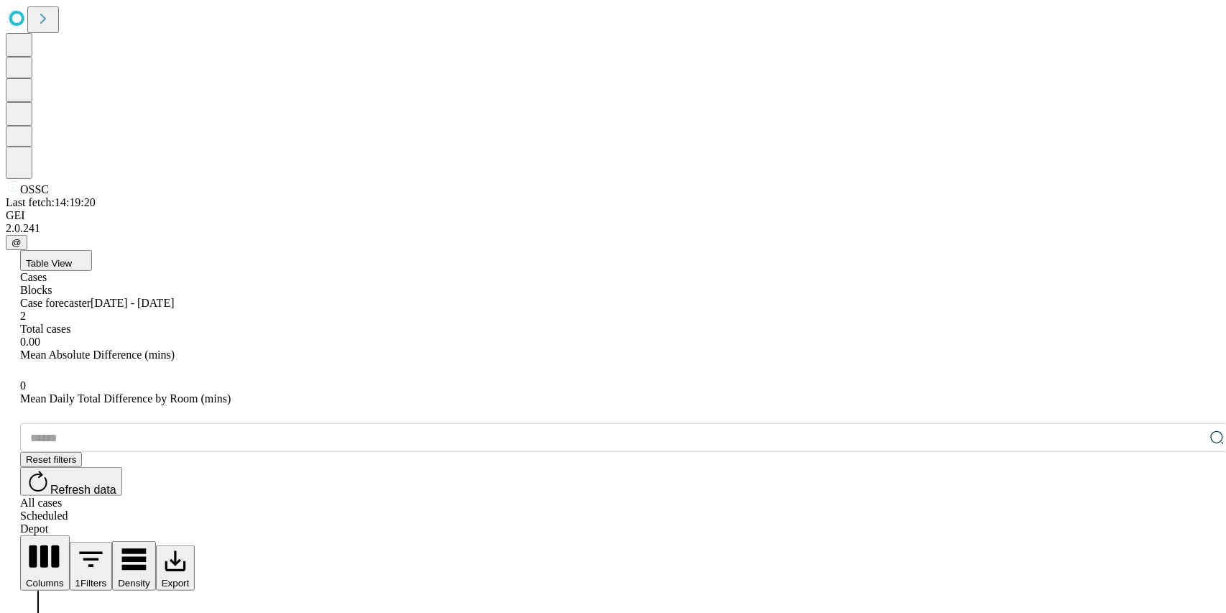
click at [116, 483] on span "Refresh data" at bounding box center [83, 489] width 66 height 12
click at [122, 467] on button "Refresh data" at bounding box center [71, 481] width 102 height 29
click at [116, 483] on span "Refresh data" at bounding box center [83, 489] width 66 height 12
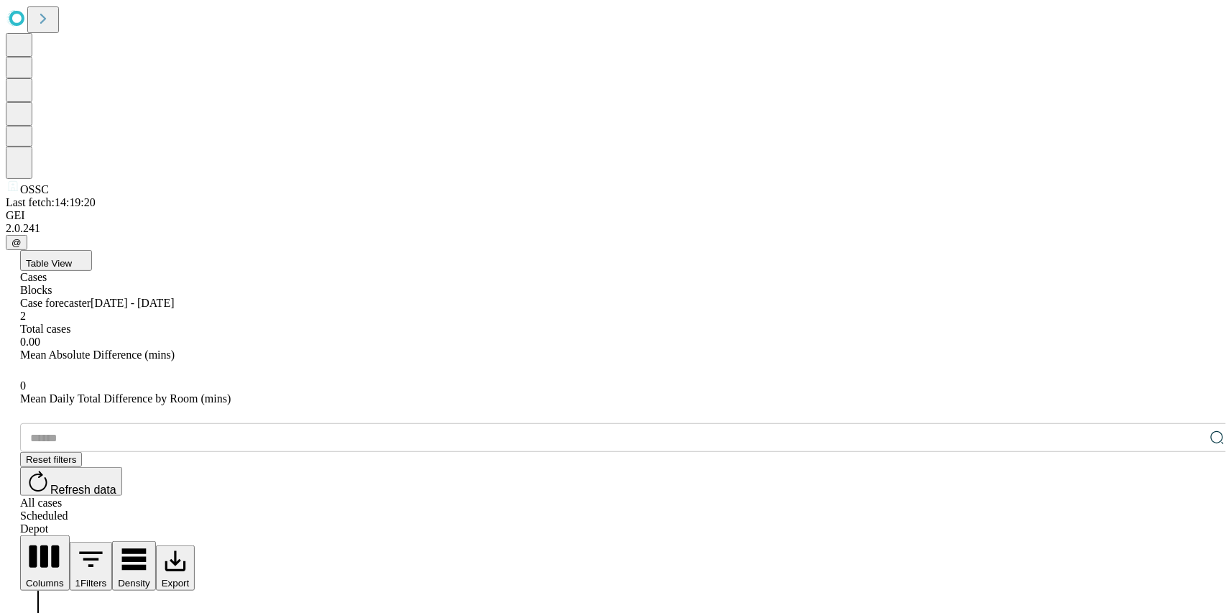
click at [116, 483] on span "Refresh data" at bounding box center [83, 489] width 66 height 12
click at [1063, 496] on div "All cases" at bounding box center [627, 502] width 1214 height 13
click at [1127, 509] on div "Scheduled" at bounding box center [627, 515] width 1214 height 13
click at [1187, 522] on div "Depot" at bounding box center [627, 528] width 1214 height 13
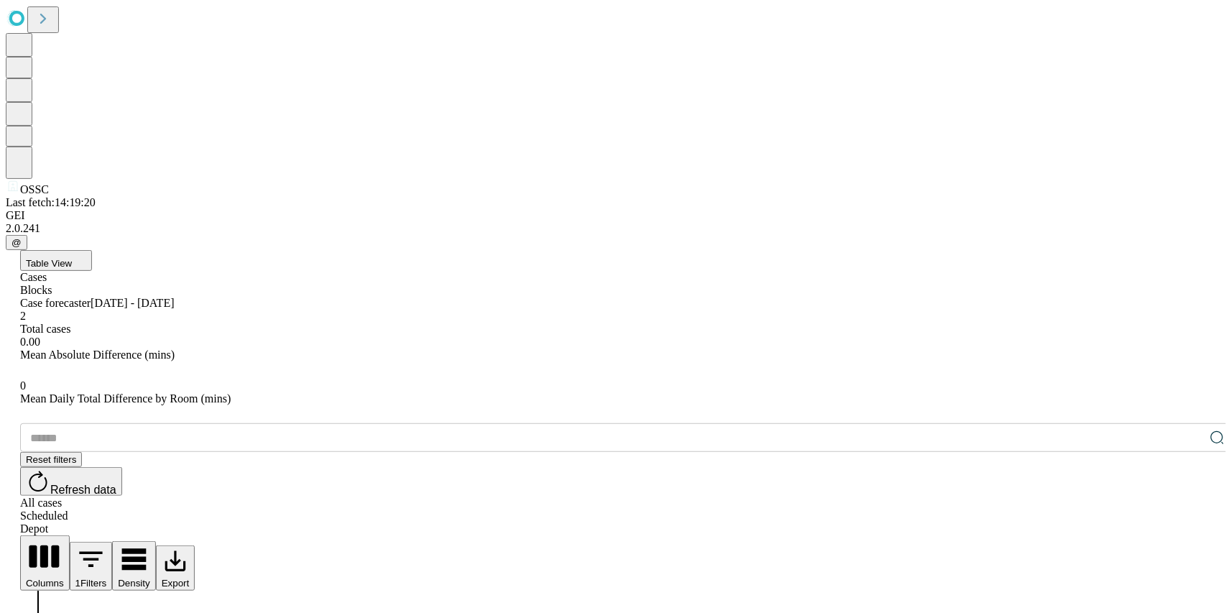
click at [116, 483] on span "Refresh data" at bounding box center [83, 489] width 66 height 12
click at [122, 467] on button "Refresh data" at bounding box center [71, 481] width 102 height 29
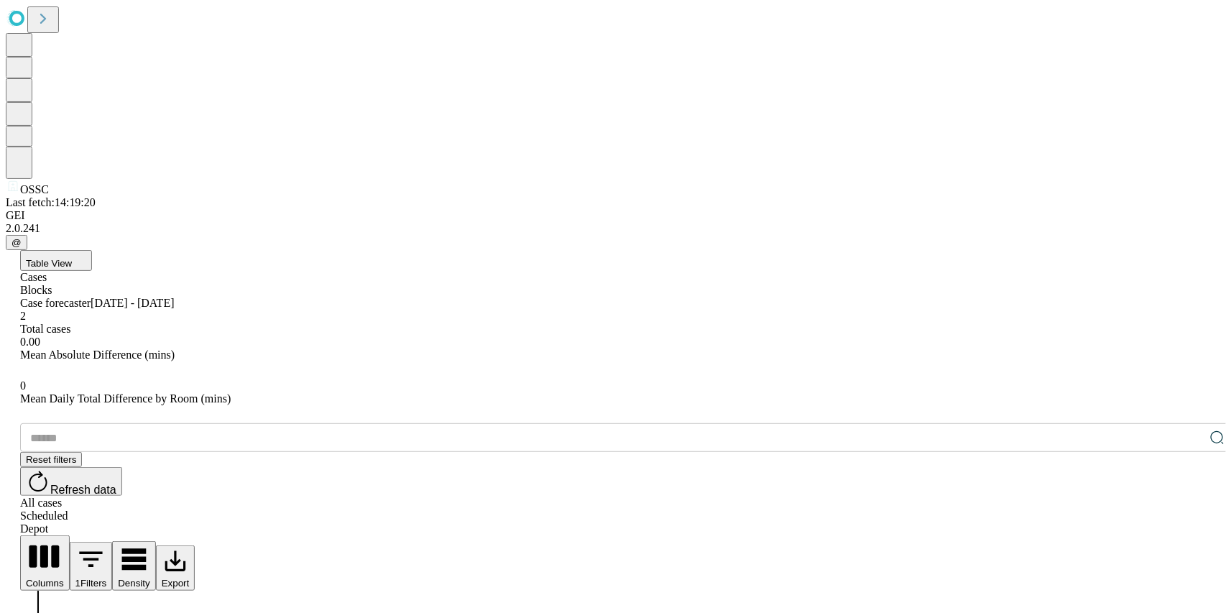
click at [122, 467] on button "Refresh data" at bounding box center [71, 481] width 102 height 29
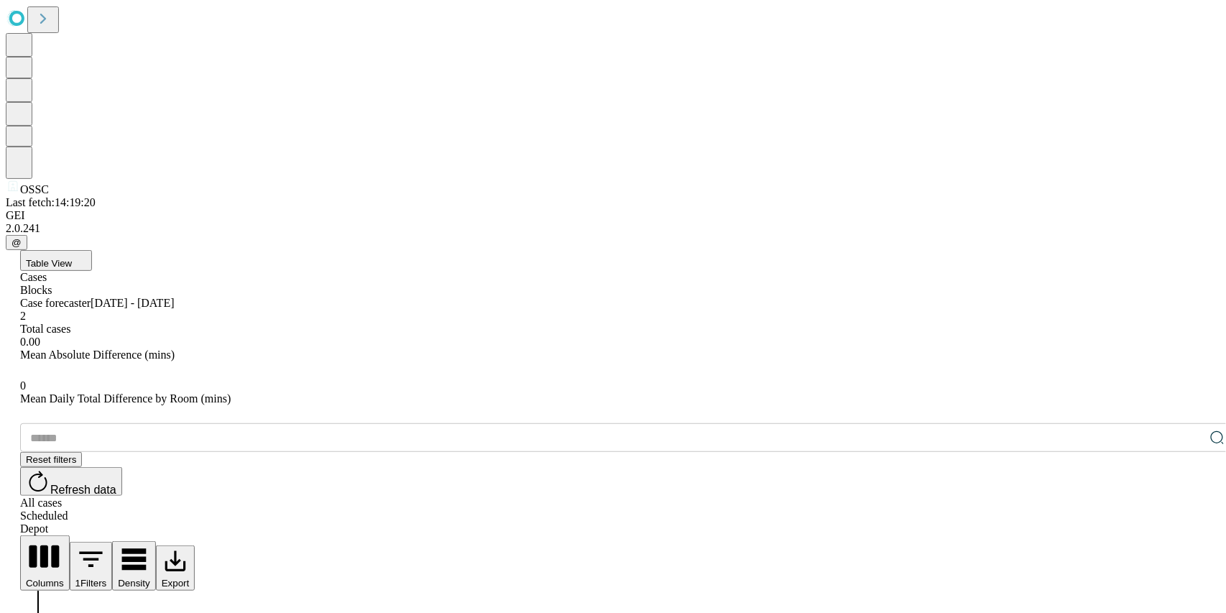
click at [1118, 509] on div "Scheduled" at bounding box center [627, 515] width 1214 height 13
click at [1172, 522] on div "Depot" at bounding box center [627, 528] width 1214 height 13
click at [116, 483] on span "Refresh data" at bounding box center [83, 489] width 66 height 12
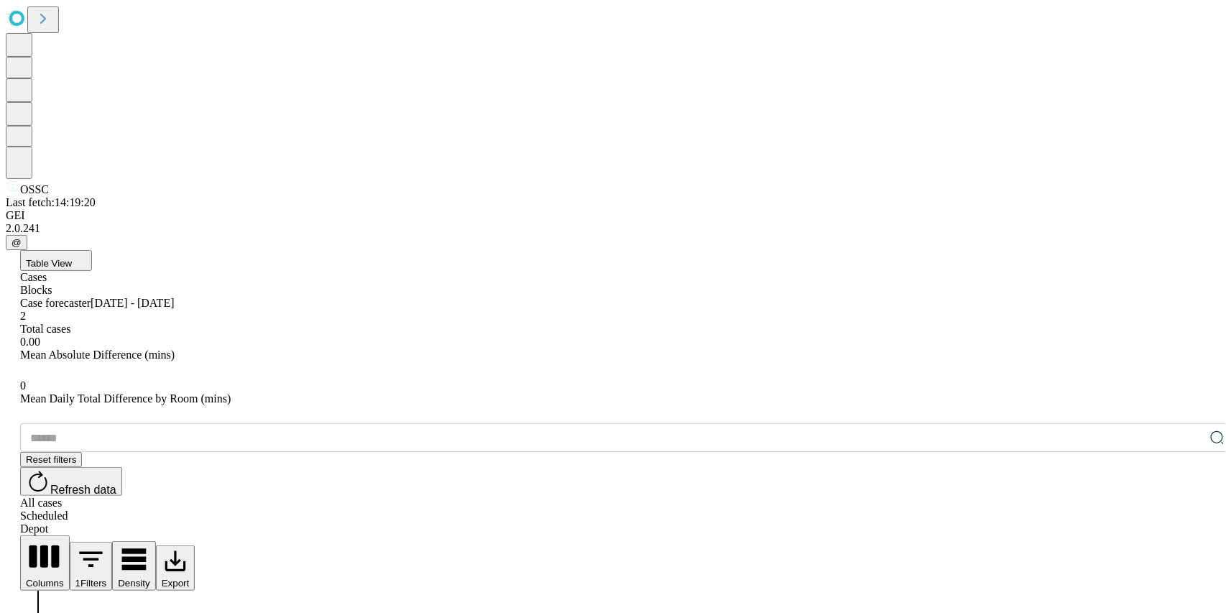
click at [116, 483] on span "Refresh data" at bounding box center [83, 489] width 66 height 12
click at [122, 467] on button "Refresh data" at bounding box center [71, 481] width 102 height 29
click at [116, 483] on span "Refresh data" at bounding box center [83, 489] width 66 height 12
click at [122, 467] on button "Refresh data" at bounding box center [71, 481] width 102 height 29
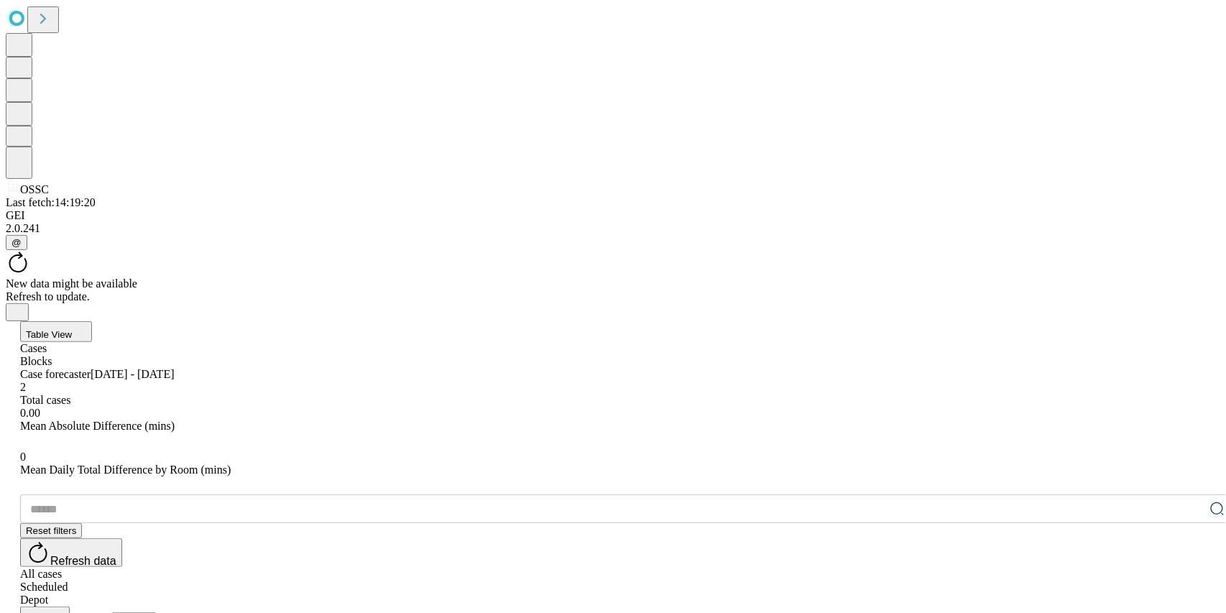
click at [116, 555] on span "Refresh data" at bounding box center [83, 561] width 66 height 12
click at [665, 290] on div "Refresh to update." at bounding box center [613, 296] width 1214 height 13
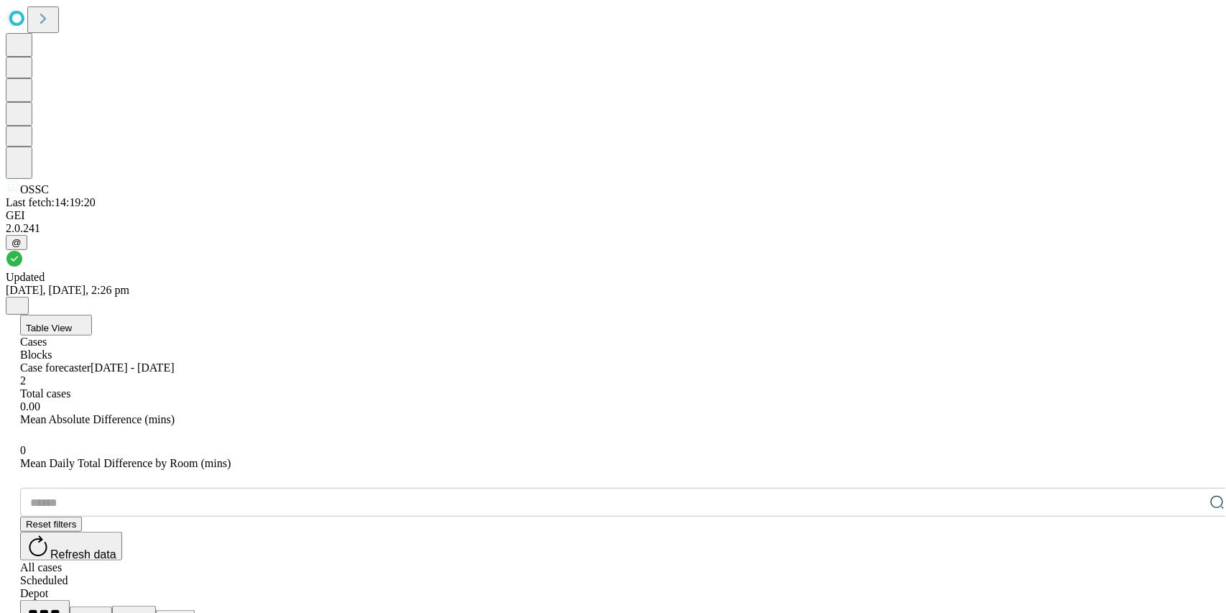
click at [116, 548] on span "Refresh data" at bounding box center [83, 554] width 66 height 12
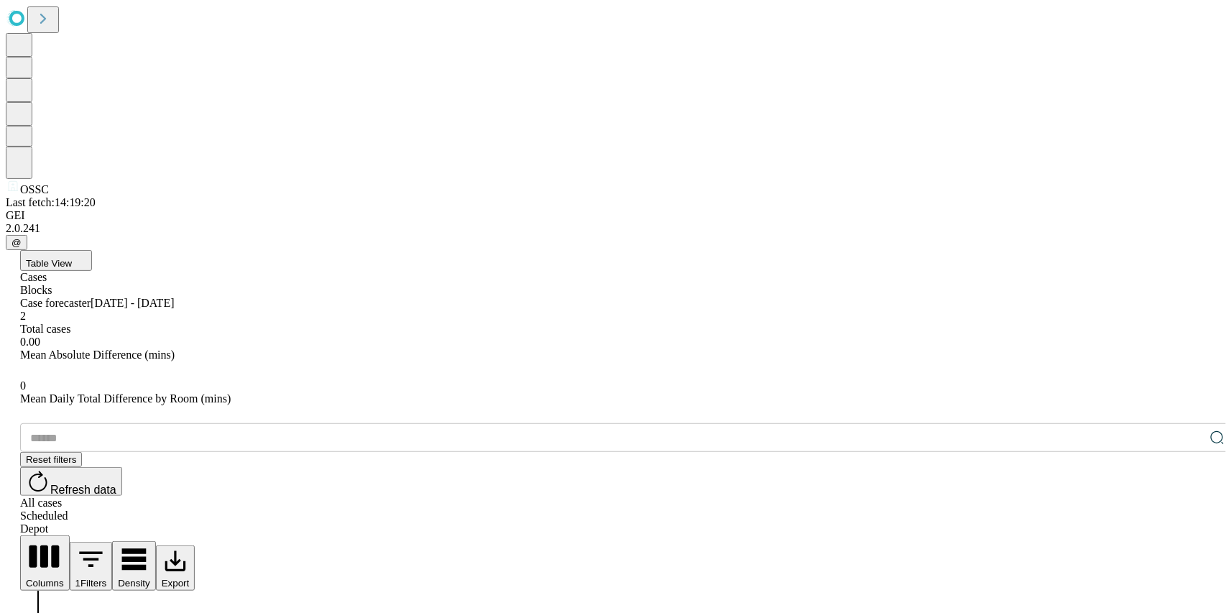
click at [122, 467] on button "Refresh data" at bounding box center [71, 481] width 102 height 29
click at [116, 483] on span "Refresh data" at bounding box center [83, 489] width 66 height 12
click at [122, 467] on button "Refresh data" at bounding box center [71, 481] width 102 height 29
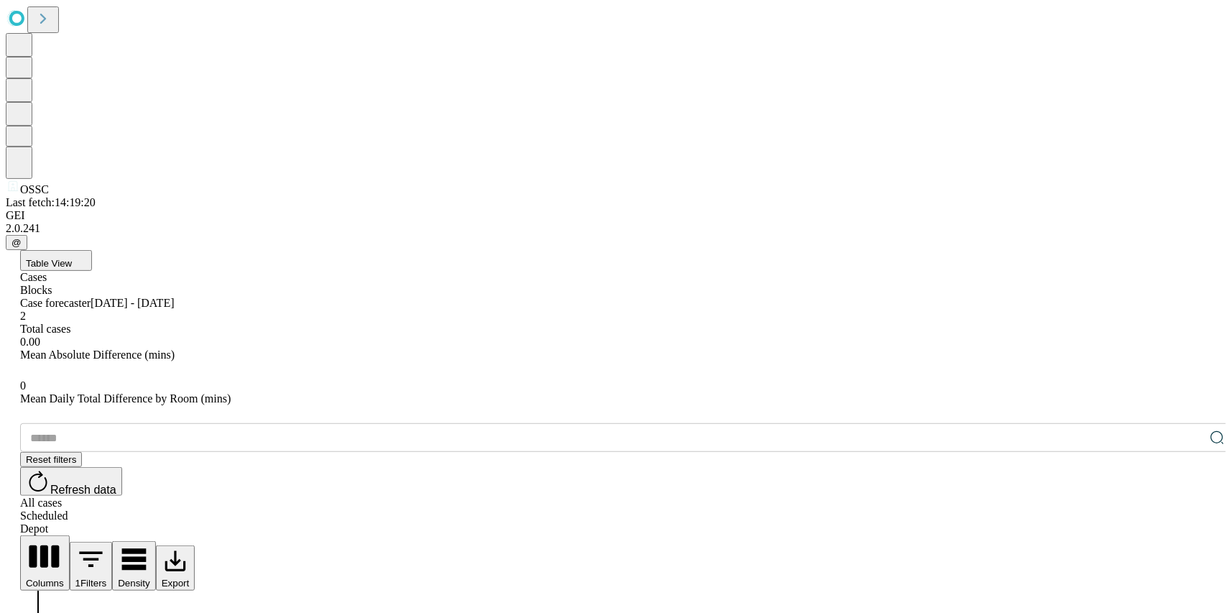
click at [122, 467] on button "Refresh data" at bounding box center [71, 481] width 102 height 29
click at [116, 483] on span "Refresh data" at bounding box center [83, 489] width 66 height 12
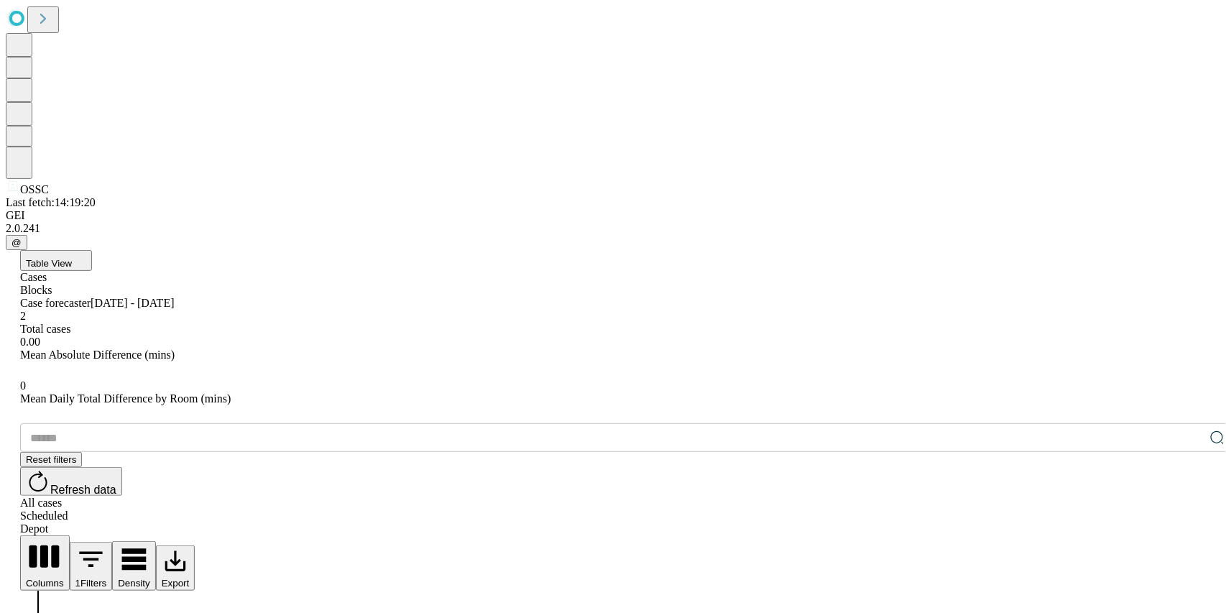
click at [50, 469] on icon at bounding box center [38, 481] width 24 height 24
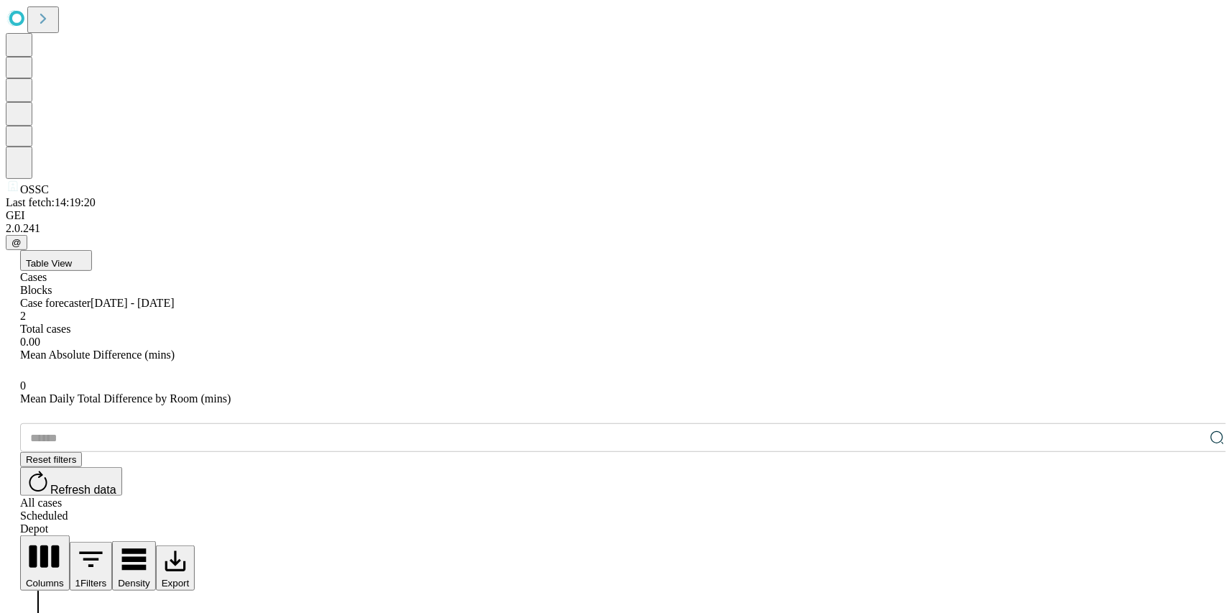
click at [50, 469] on icon at bounding box center [38, 481] width 24 height 24
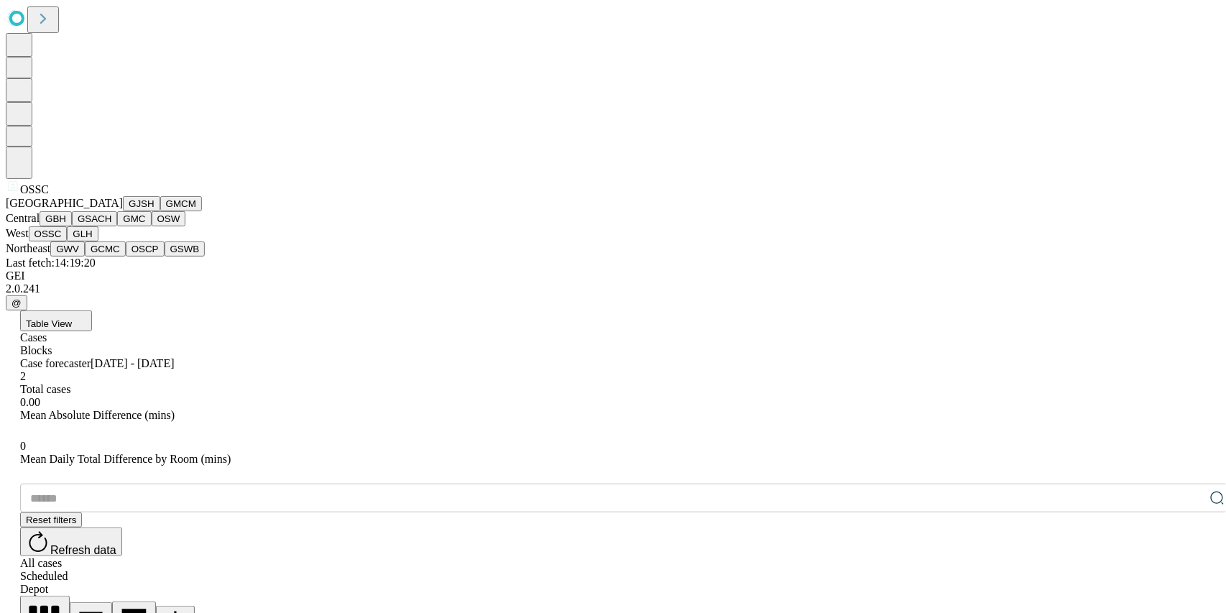
click at [123, 211] on button "GJSH" at bounding box center [141, 203] width 37 height 15
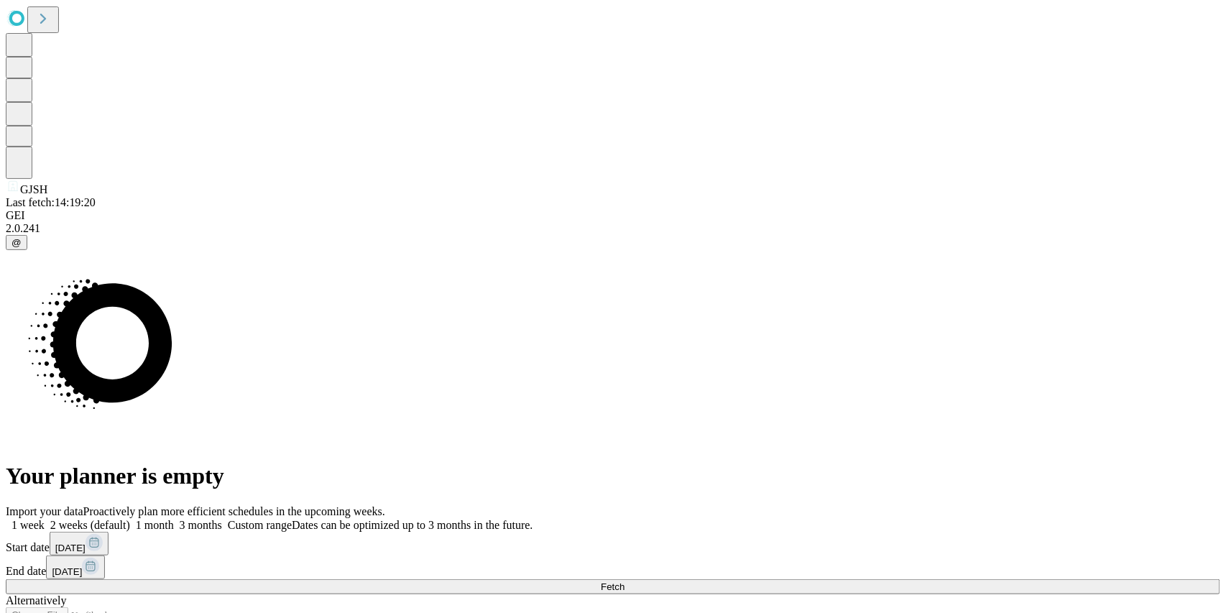
click at [174, 519] on span at bounding box center [174, 525] width 0 height 12
click at [951, 579] on button "Fetch" at bounding box center [613, 586] width 1214 height 15
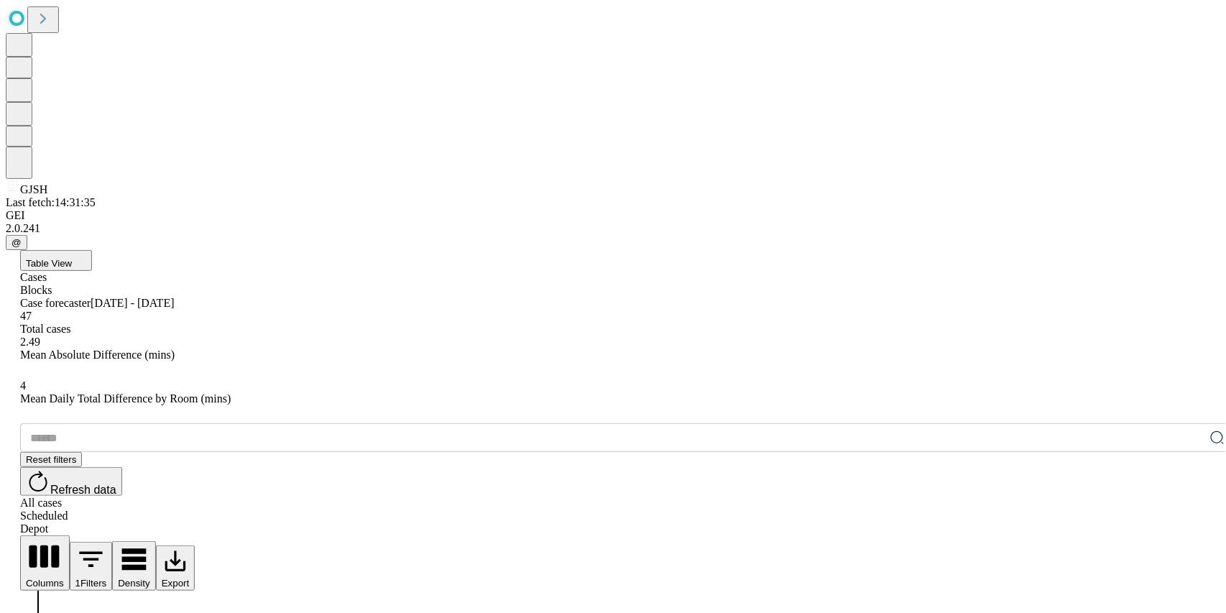
click at [1193, 522] on div "Depot" at bounding box center [627, 528] width 1214 height 13
click at [122, 467] on button "Refresh data" at bounding box center [71, 481] width 102 height 29
click at [1119, 509] on div "Scheduled" at bounding box center [627, 515] width 1214 height 13
click at [1050, 496] on div "All cases" at bounding box center [627, 502] width 1214 height 13
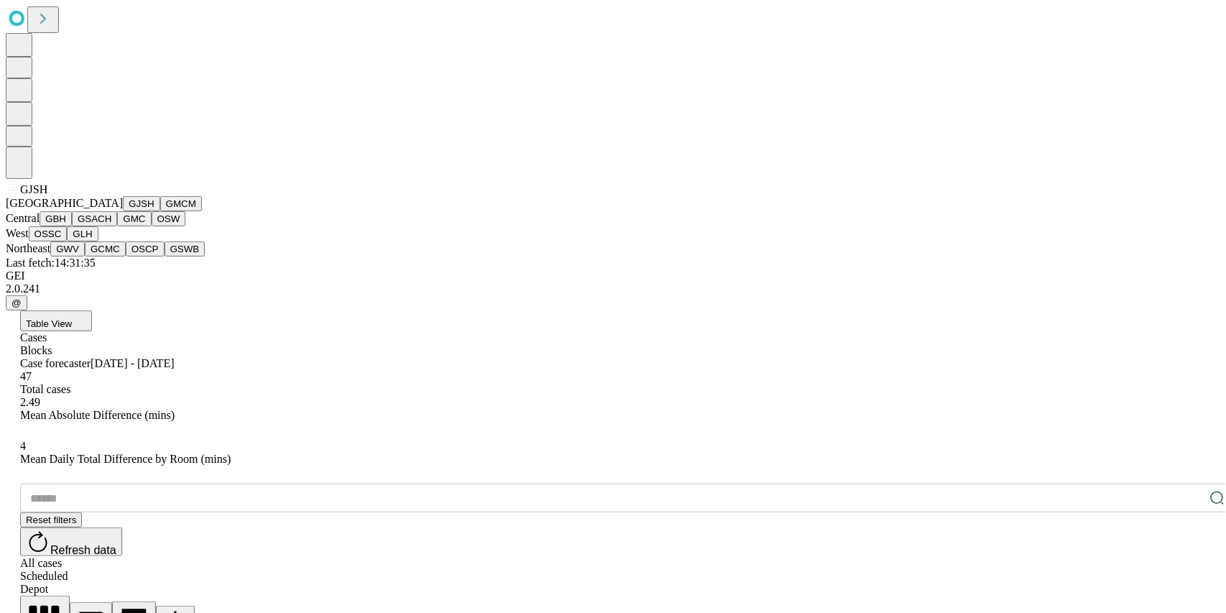
scroll to position [138, 0]
click at [68, 241] on button "OSSC" at bounding box center [48, 233] width 39 height 15
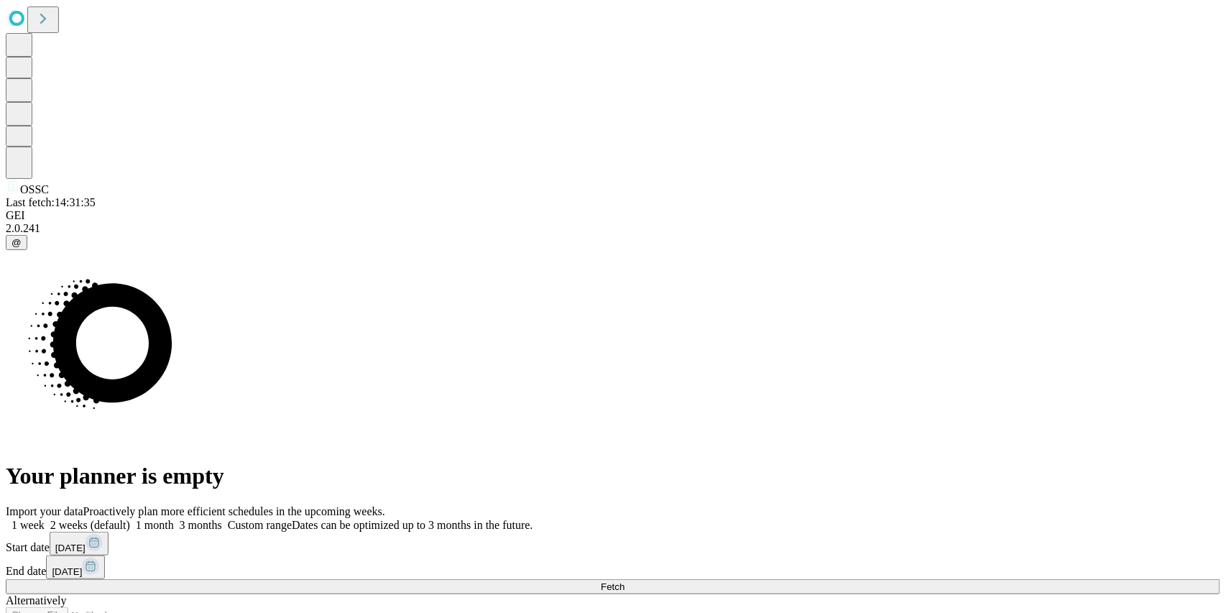
click at [174, 519] on label "1 month" at bounding box center [152, 525] width 44 height 12
click at [222, 519] on span at bounding box center [222, 525] width 0 height 12
click at [917, 579] on button "Fetch" at bounding box center [613, 586] width 1214 height 15
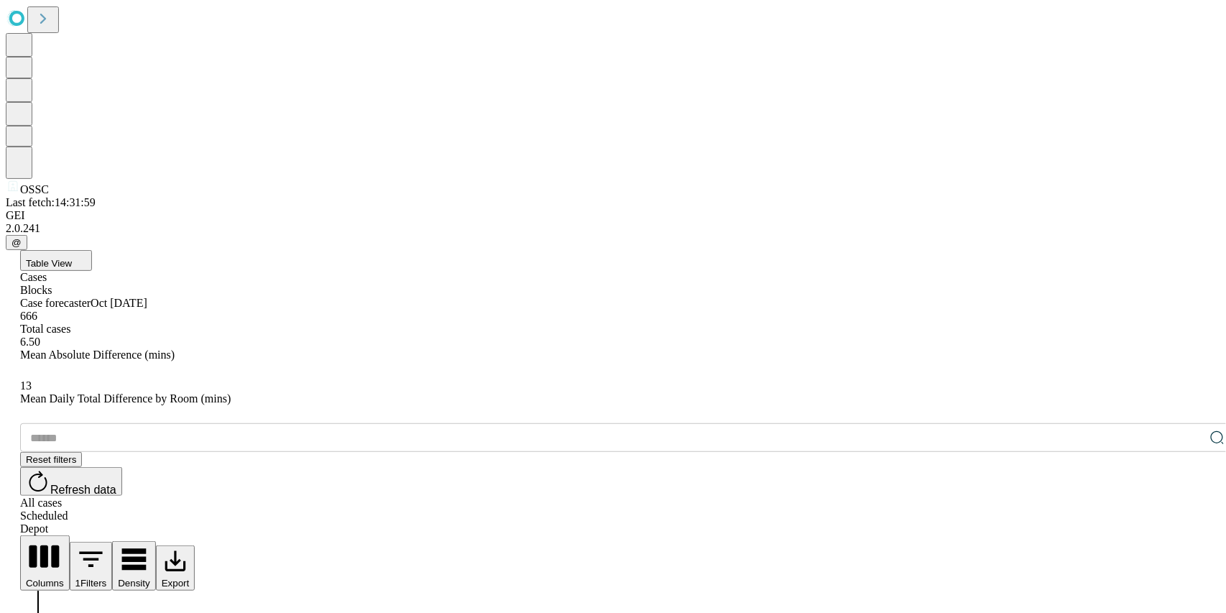
click at [1184, 522] on div "Depot" at bounding box center [627, 528] width 1214 height 13
click at [116, 483] on span "Refresh data" at bounding box center [83, 489] width 66 height 12
